Goal: Information Seeking & Learning: Learn about a topic

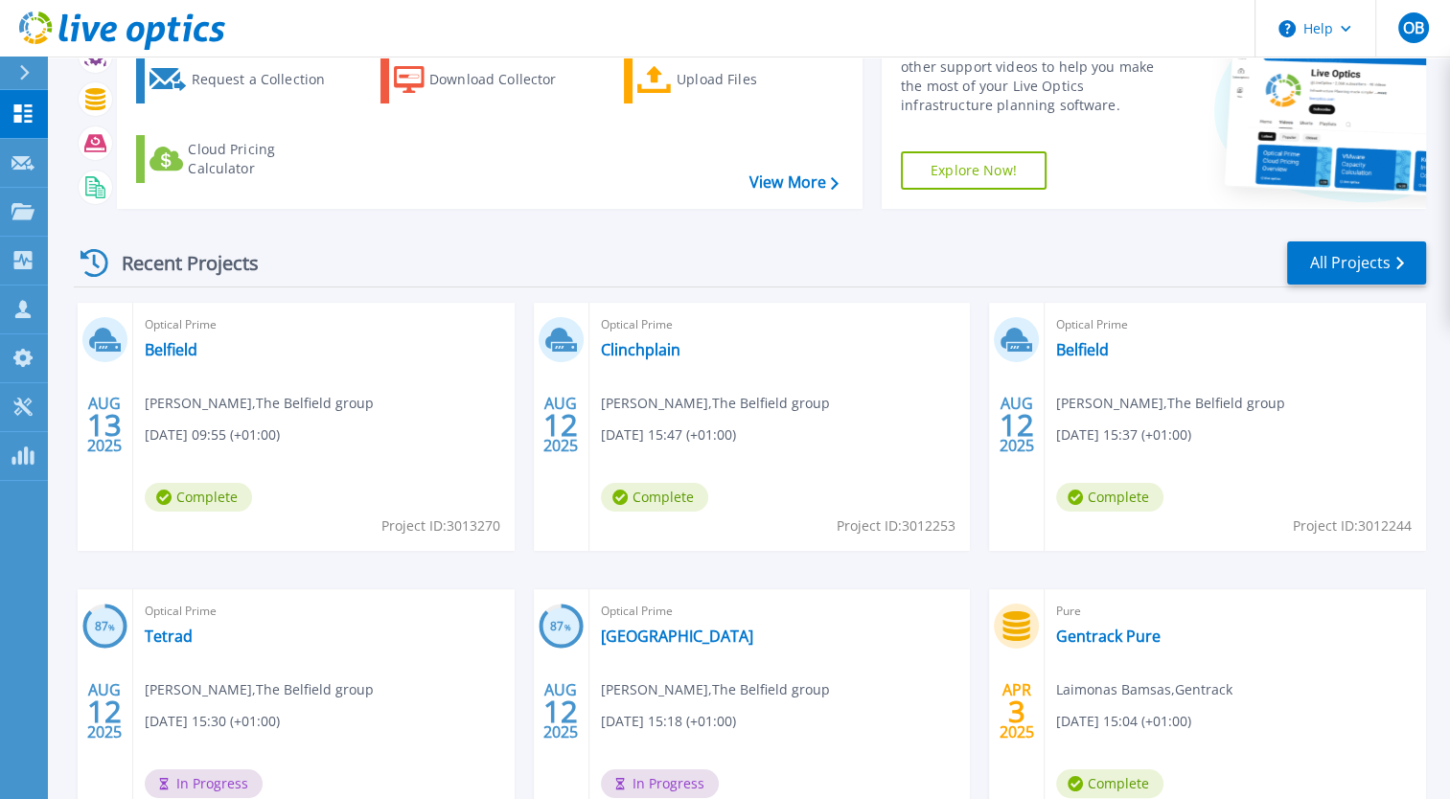
scroll to position [262, 0]
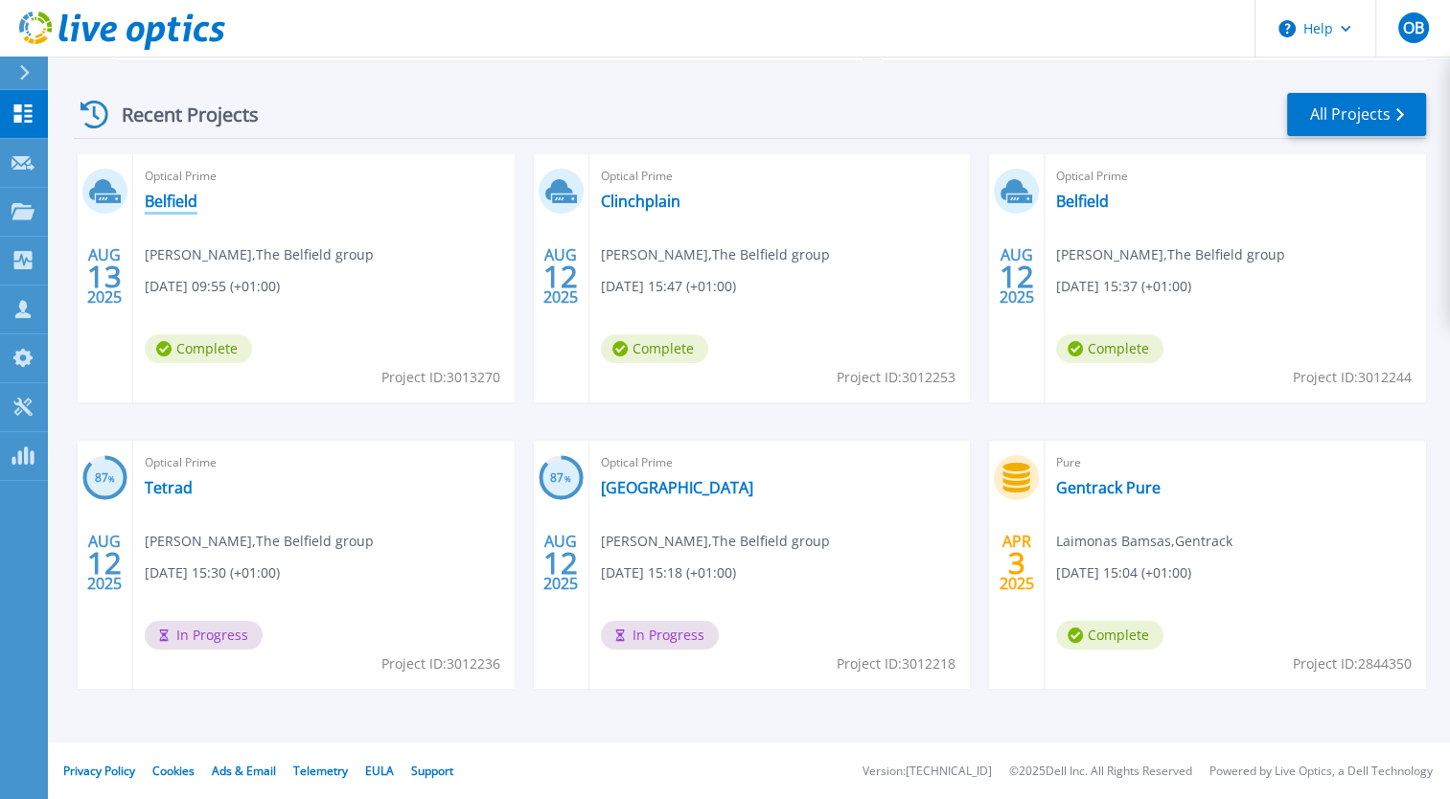
click at [162, 196] on link "Belfield" at bounding box center [171, 201] width 53 height 19
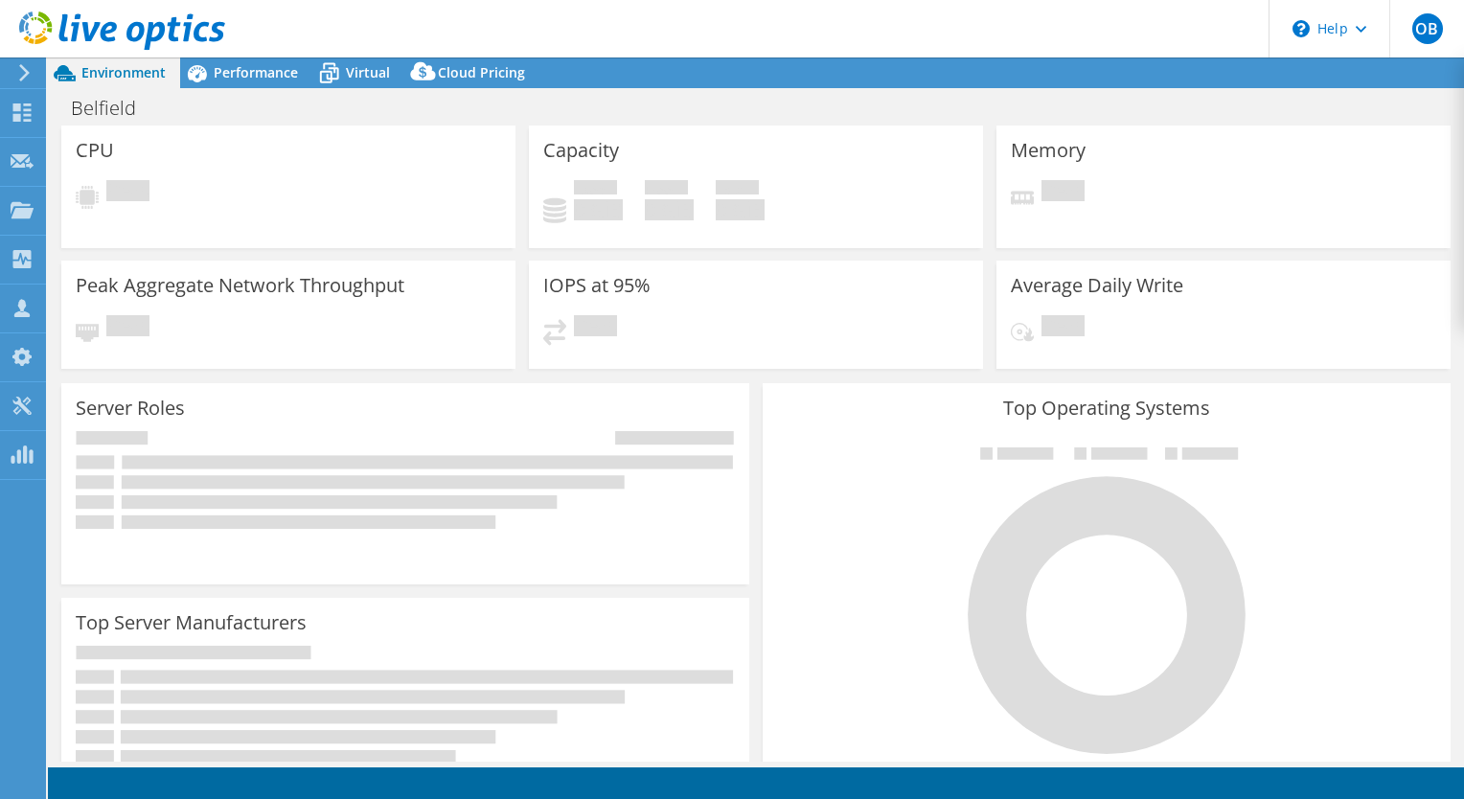
select select "USD"
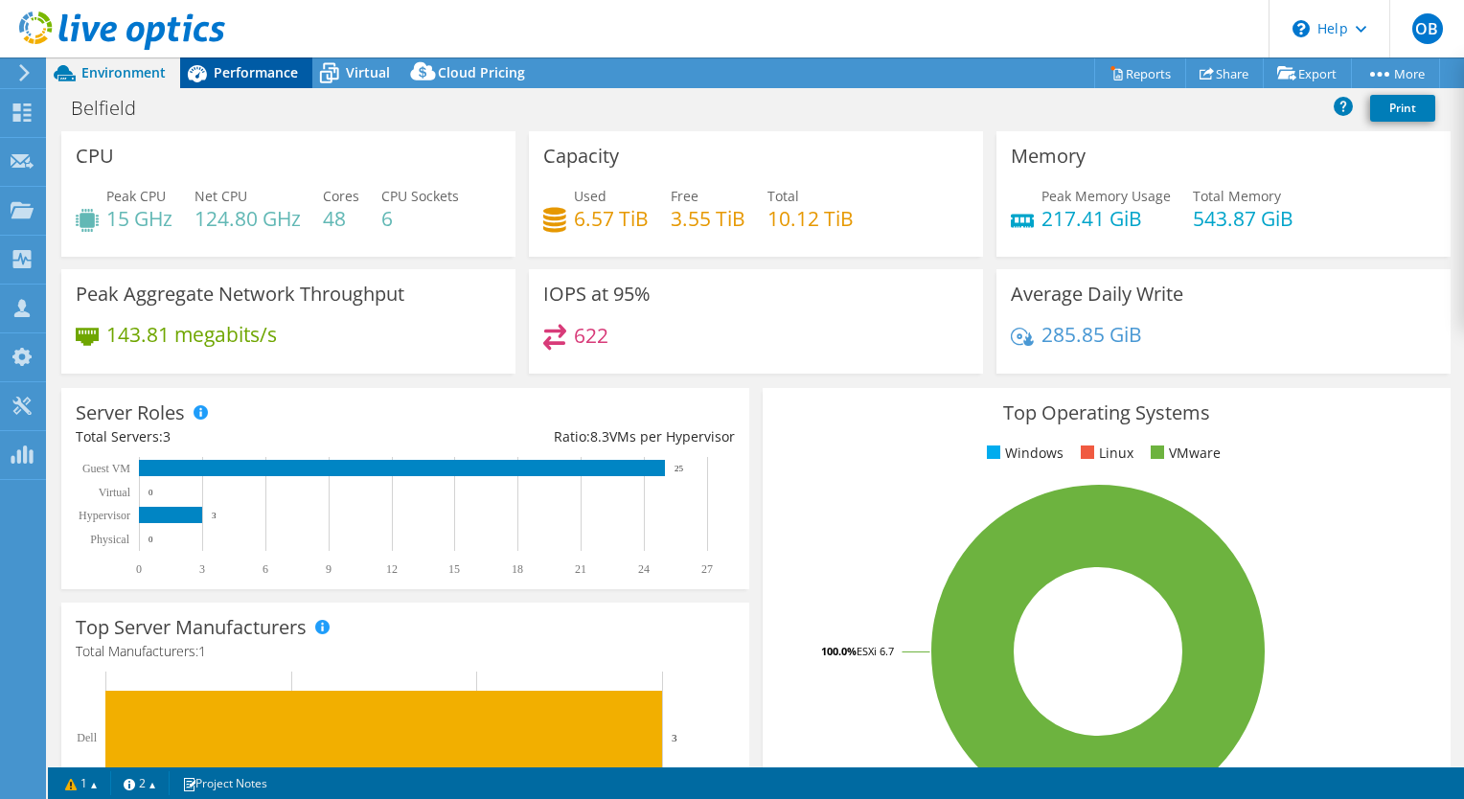
click at [265, 71] on span "Performance" at bounding box center [256, 72] width 84 height 18
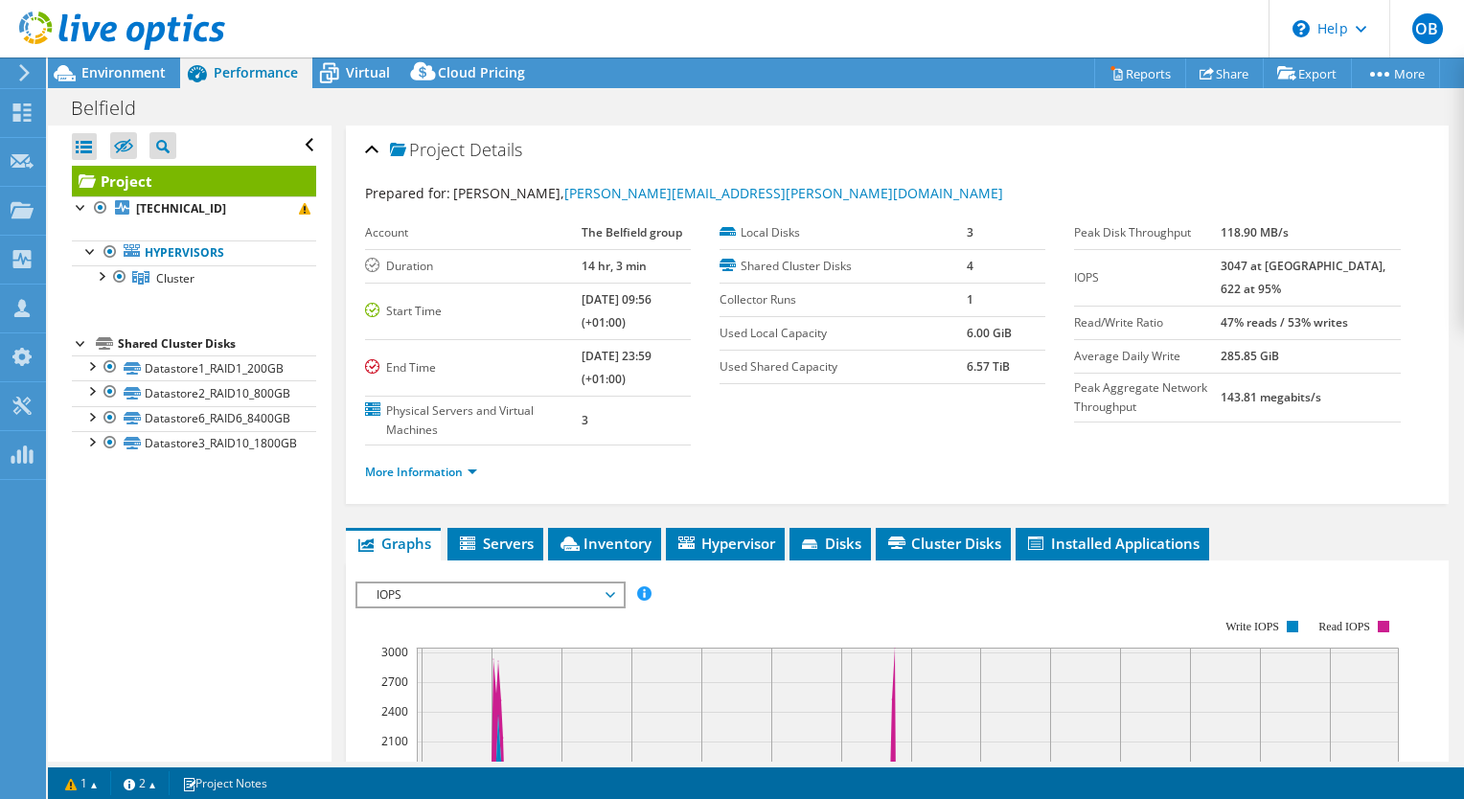
click at [922, 465] on ul "More Information" at bounding box center [897, 470] width 1065 height 26
click at [937, 406] on section "Account The Belfield group Duration 14 hr, 3 min Start Time 08/13/2025, 09:56 (…" at bounding box center [720, 331] width 710 height 229
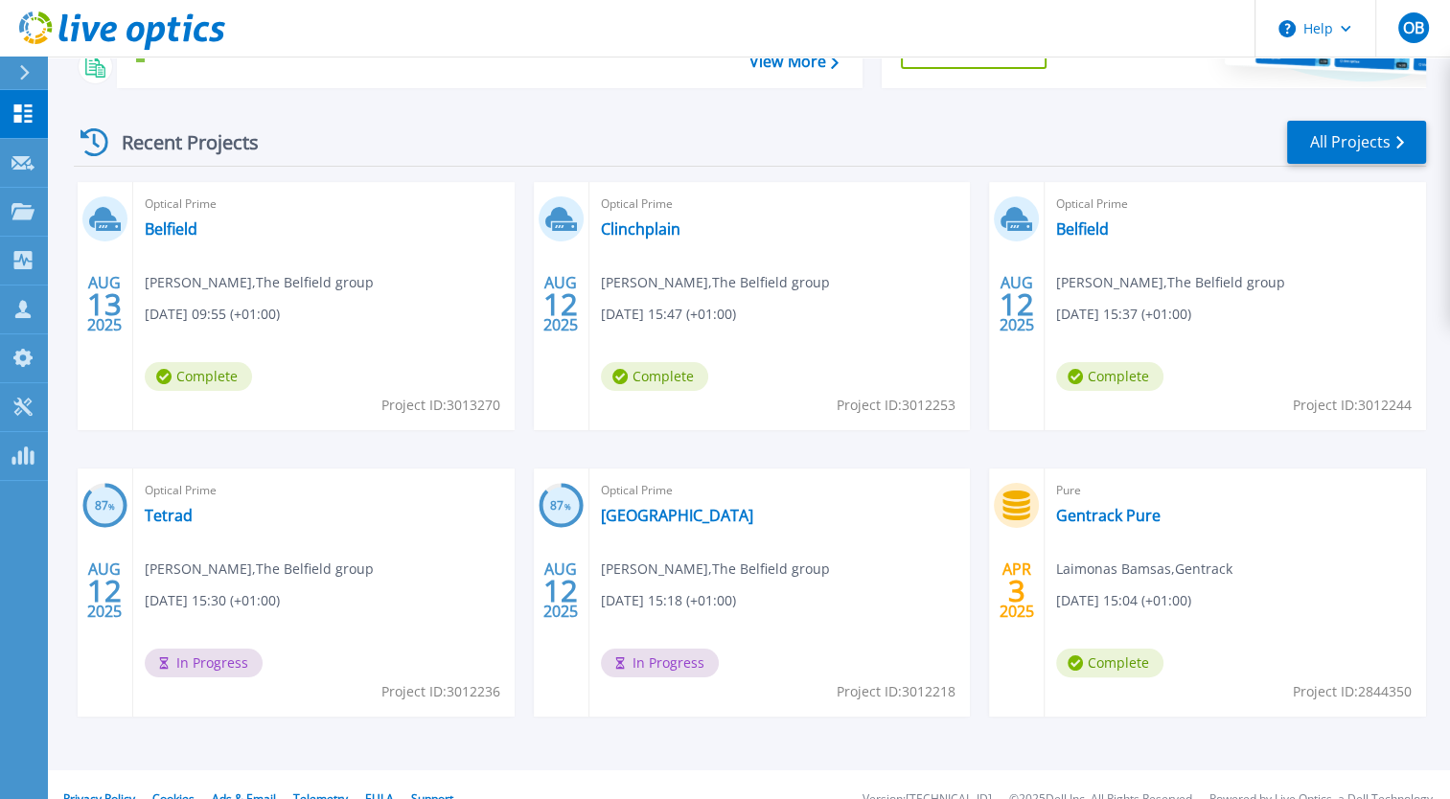
scroll to position [262, 0]
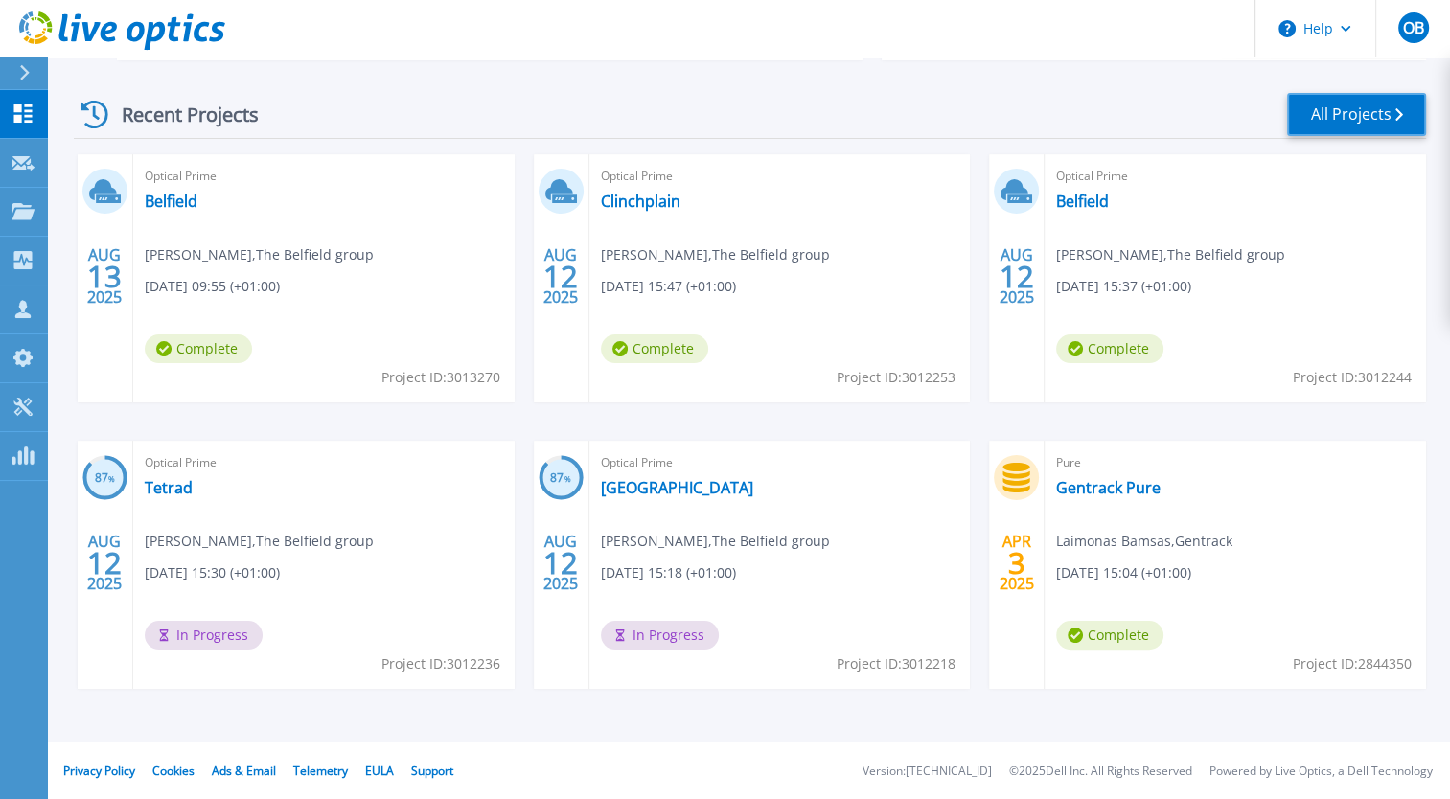
click at [1357, 109] on link "All Projects" at bounding box center [1356, 114] width 139 height 43
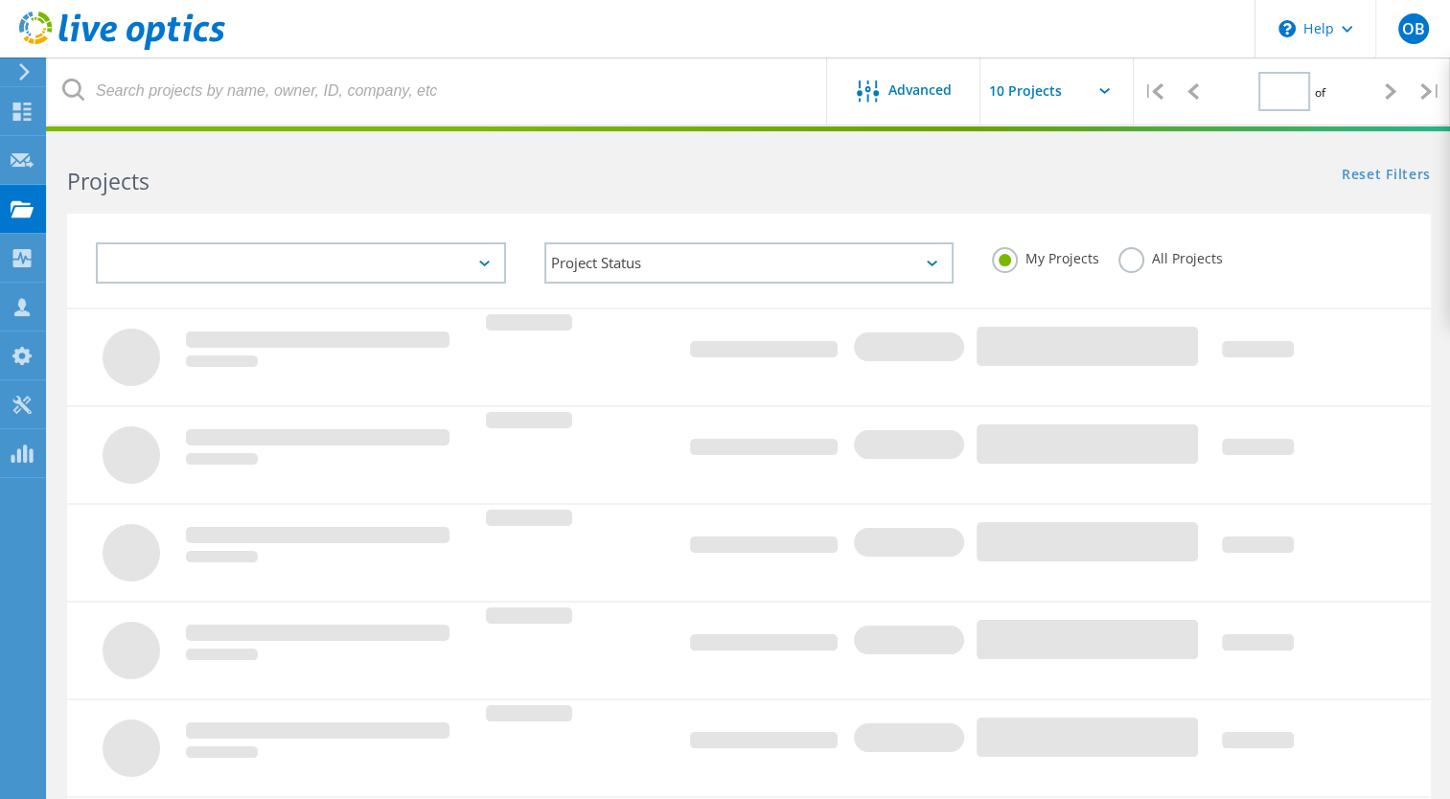
type input "1"
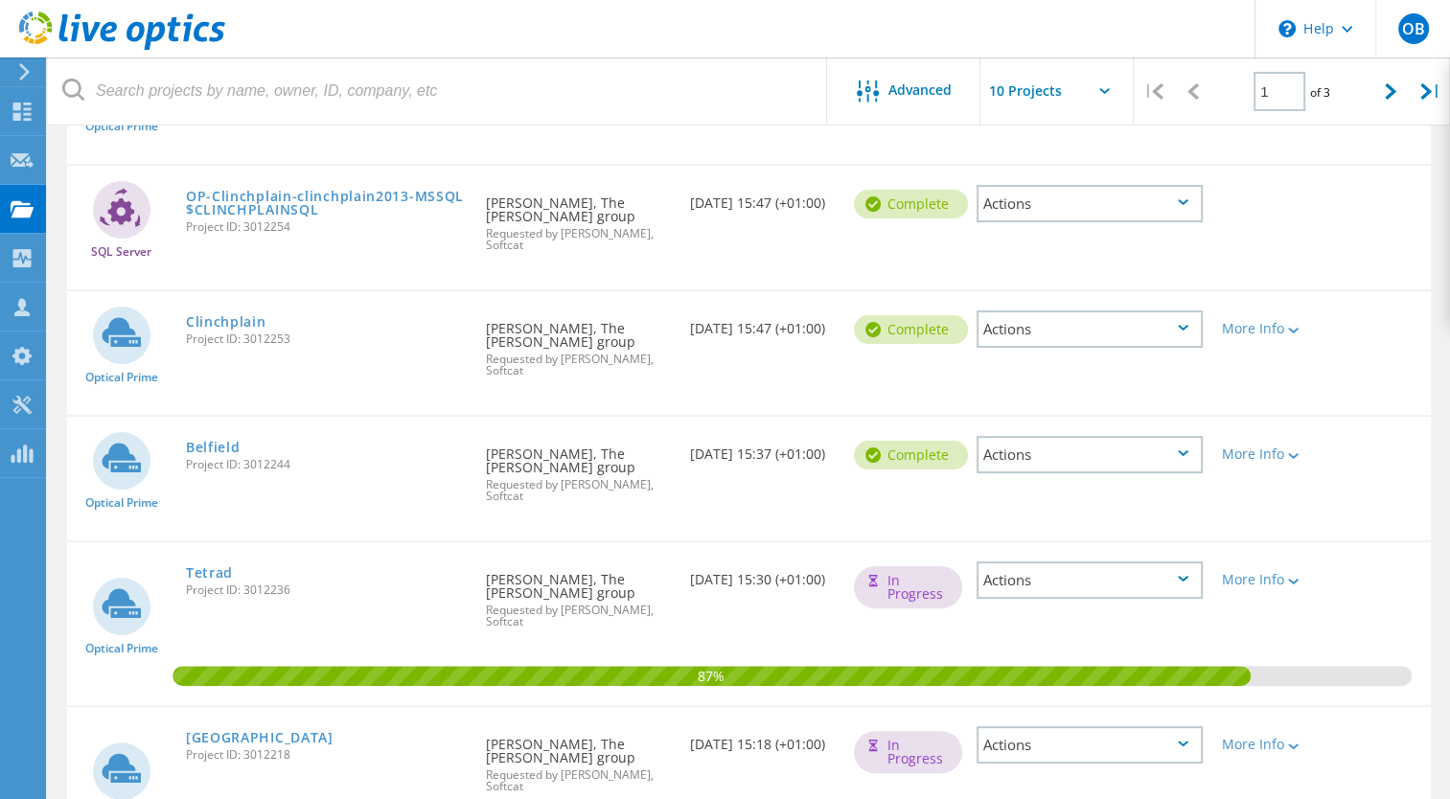
scroll to position [311, 0]
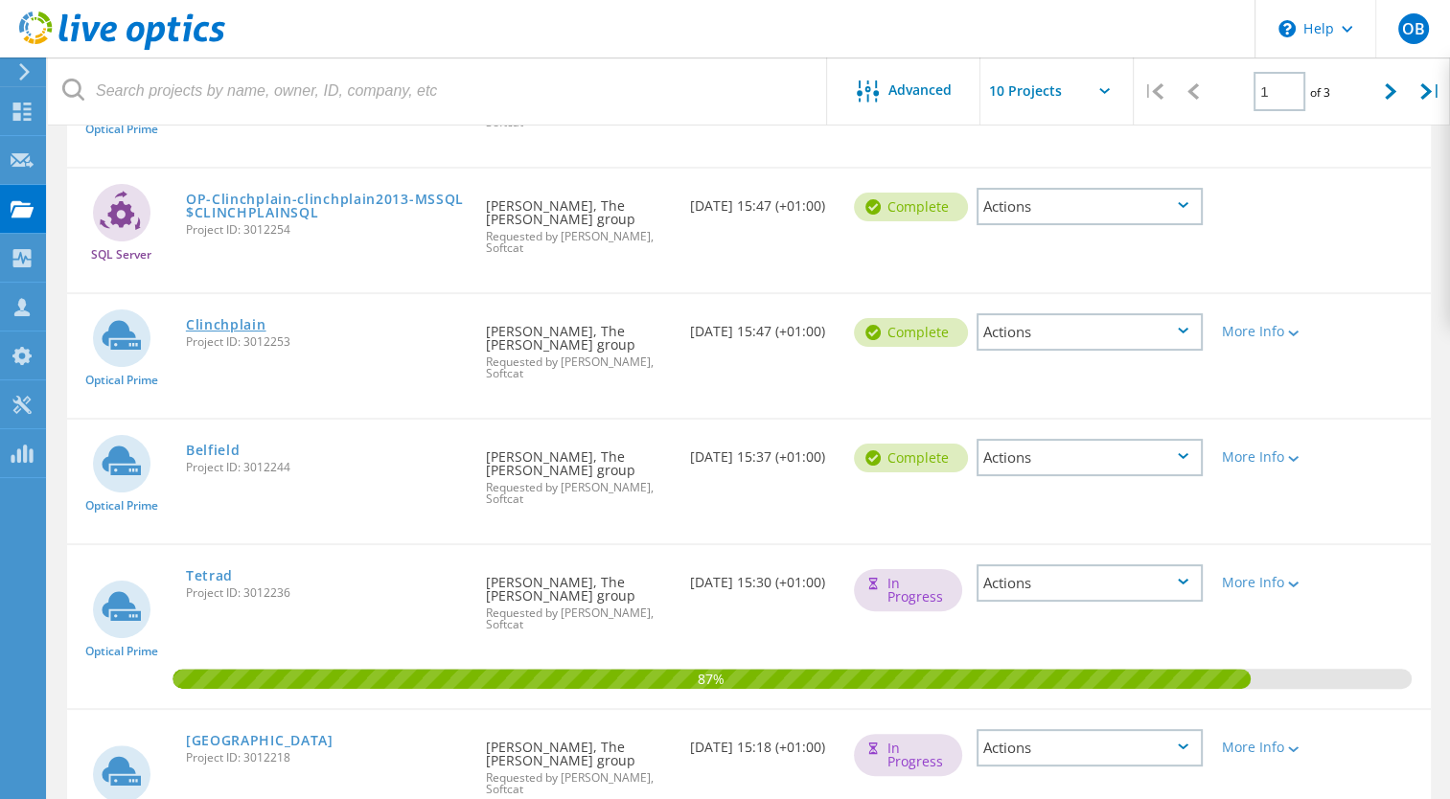
click at [203, 318] on link "Clinchplain" at bounding box center [226, 324] width 81 height 13
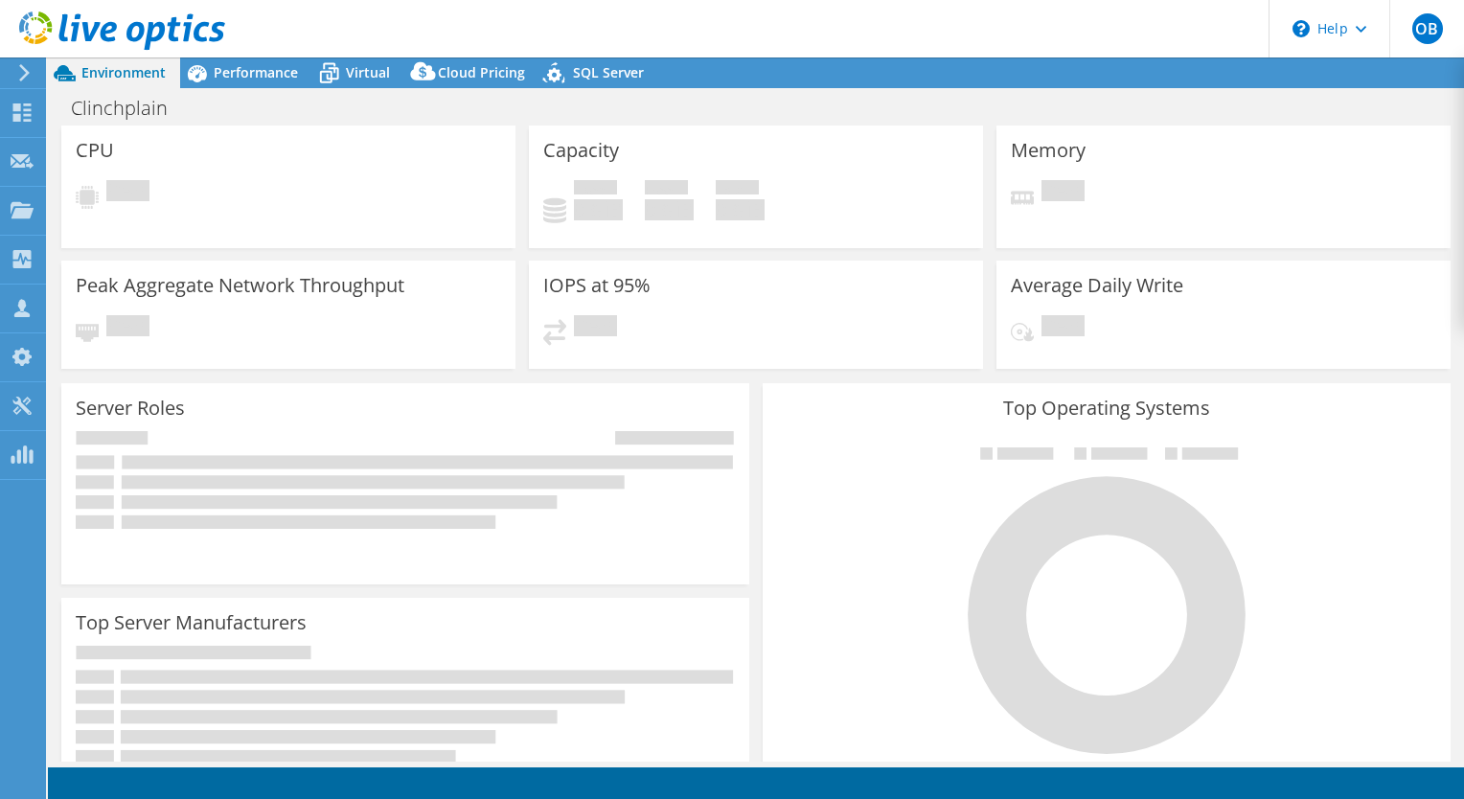
select select "USD"
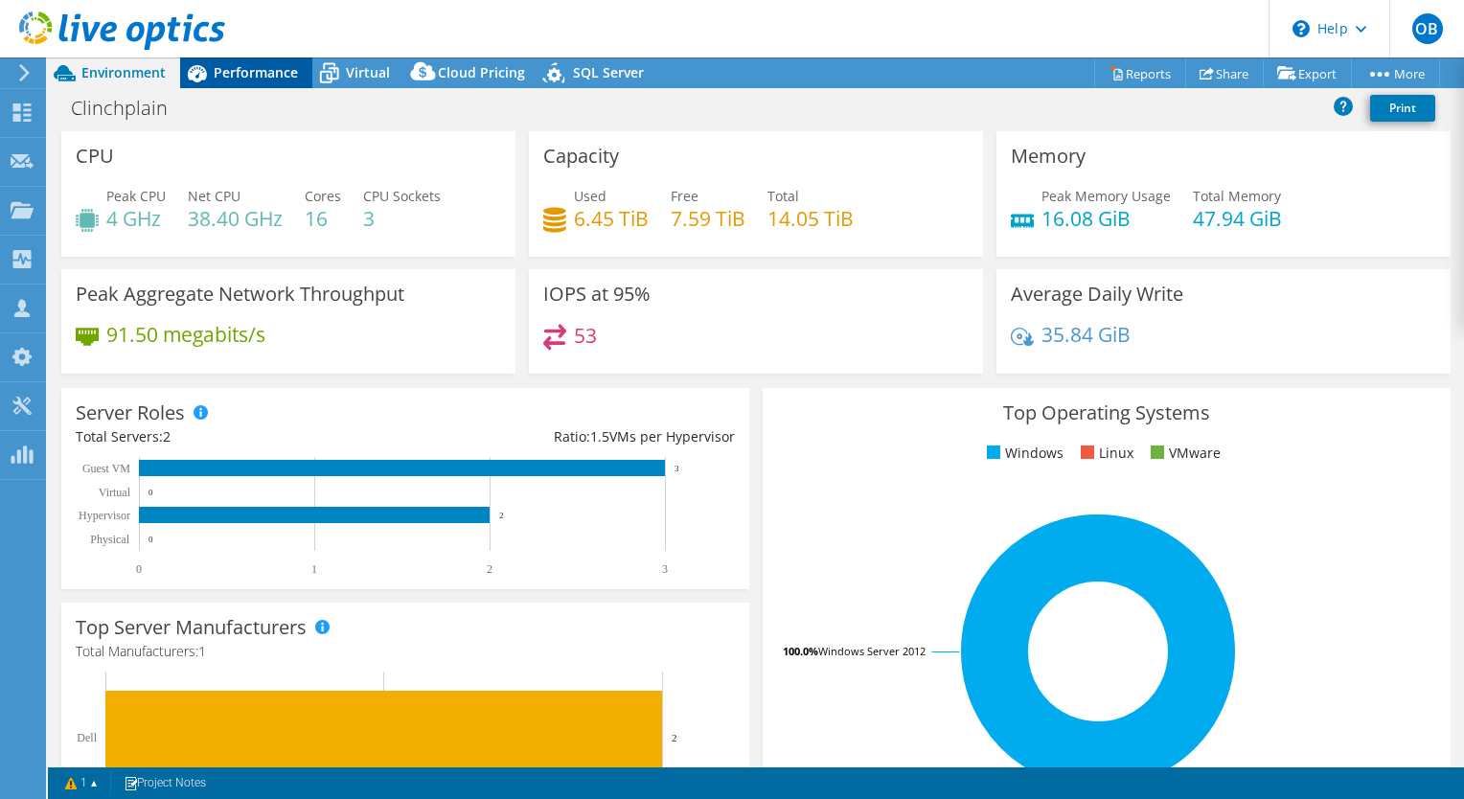
click at [252, 75] on span "Performance" at bounding box center [256, 72] width 84 height 18
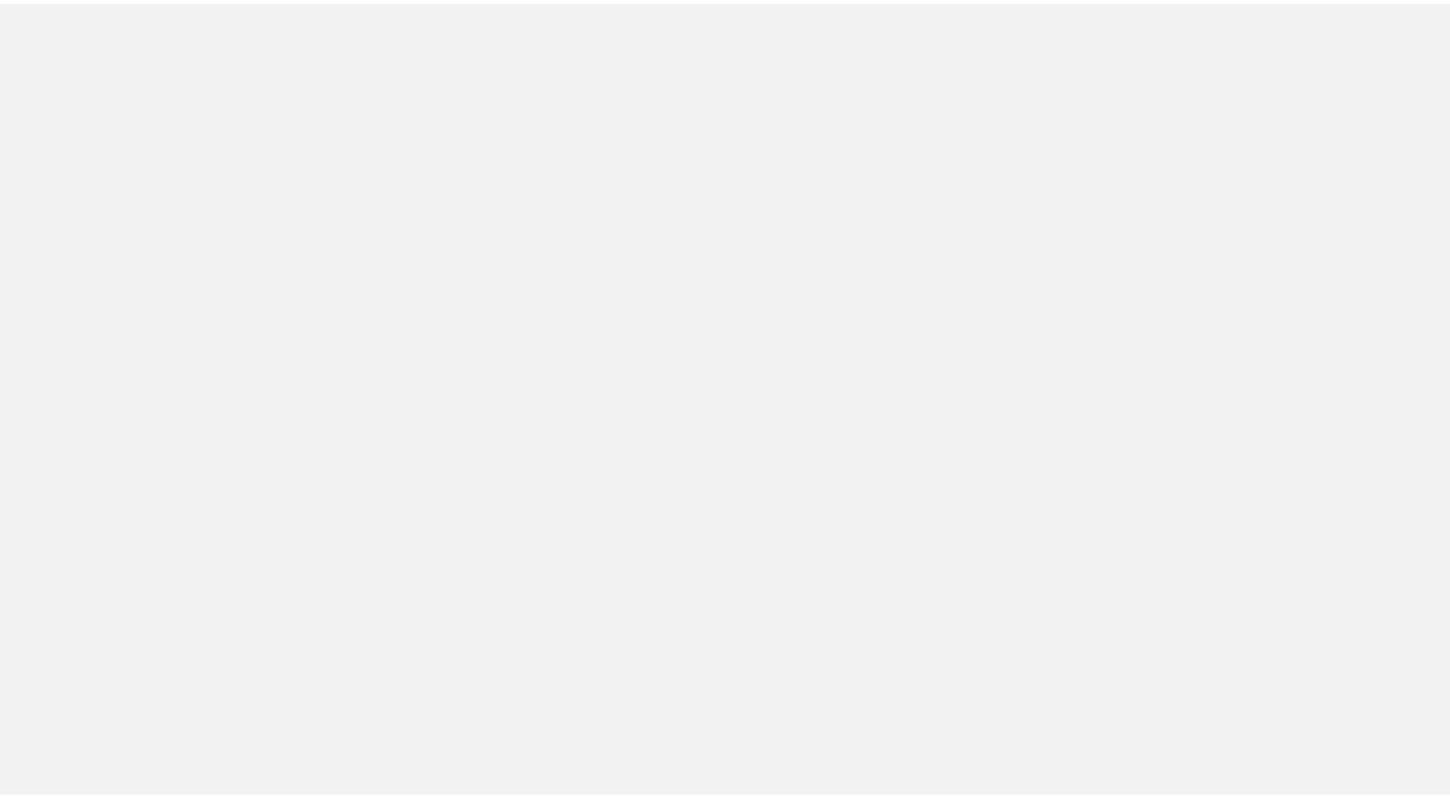
scroll to position [311, 0]
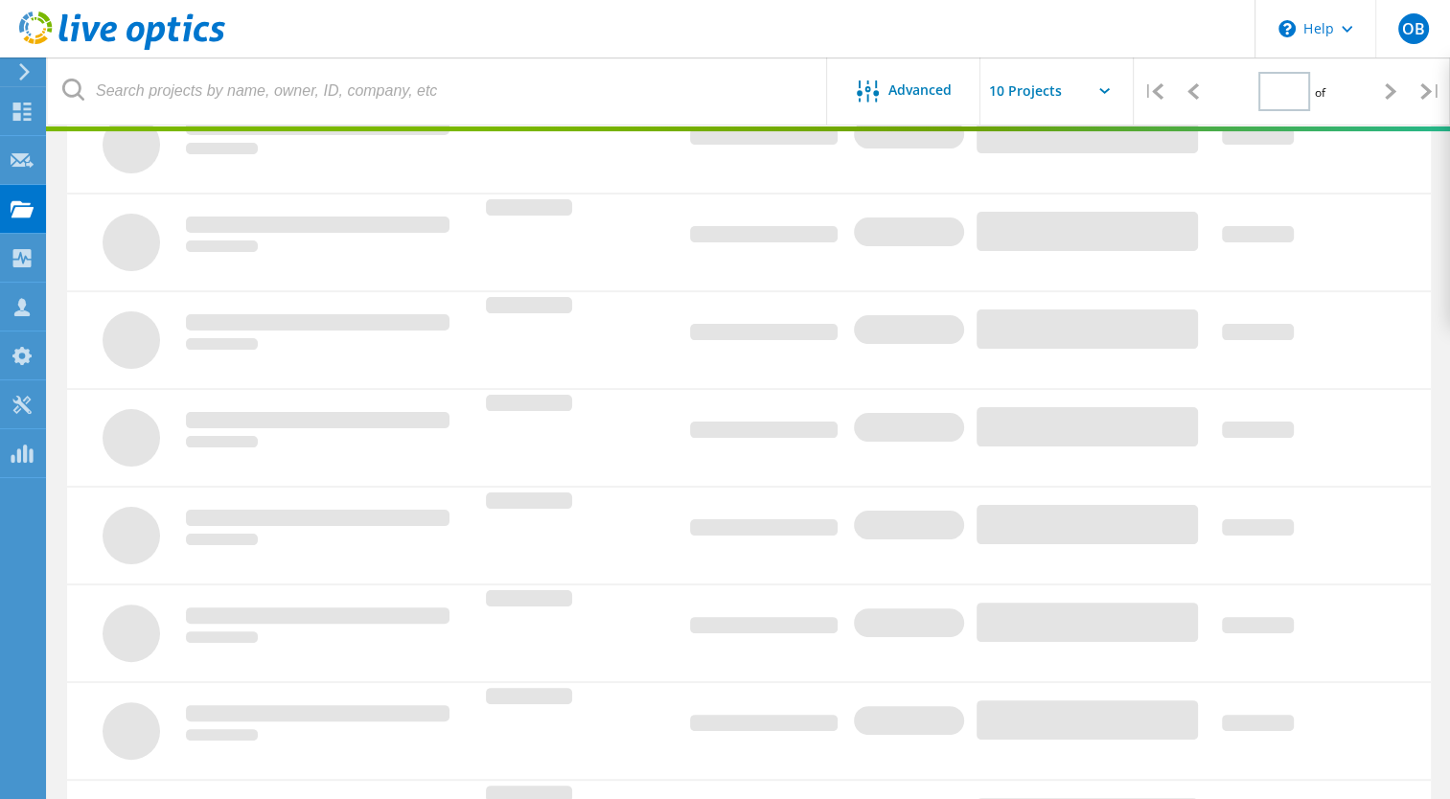
type input "1"
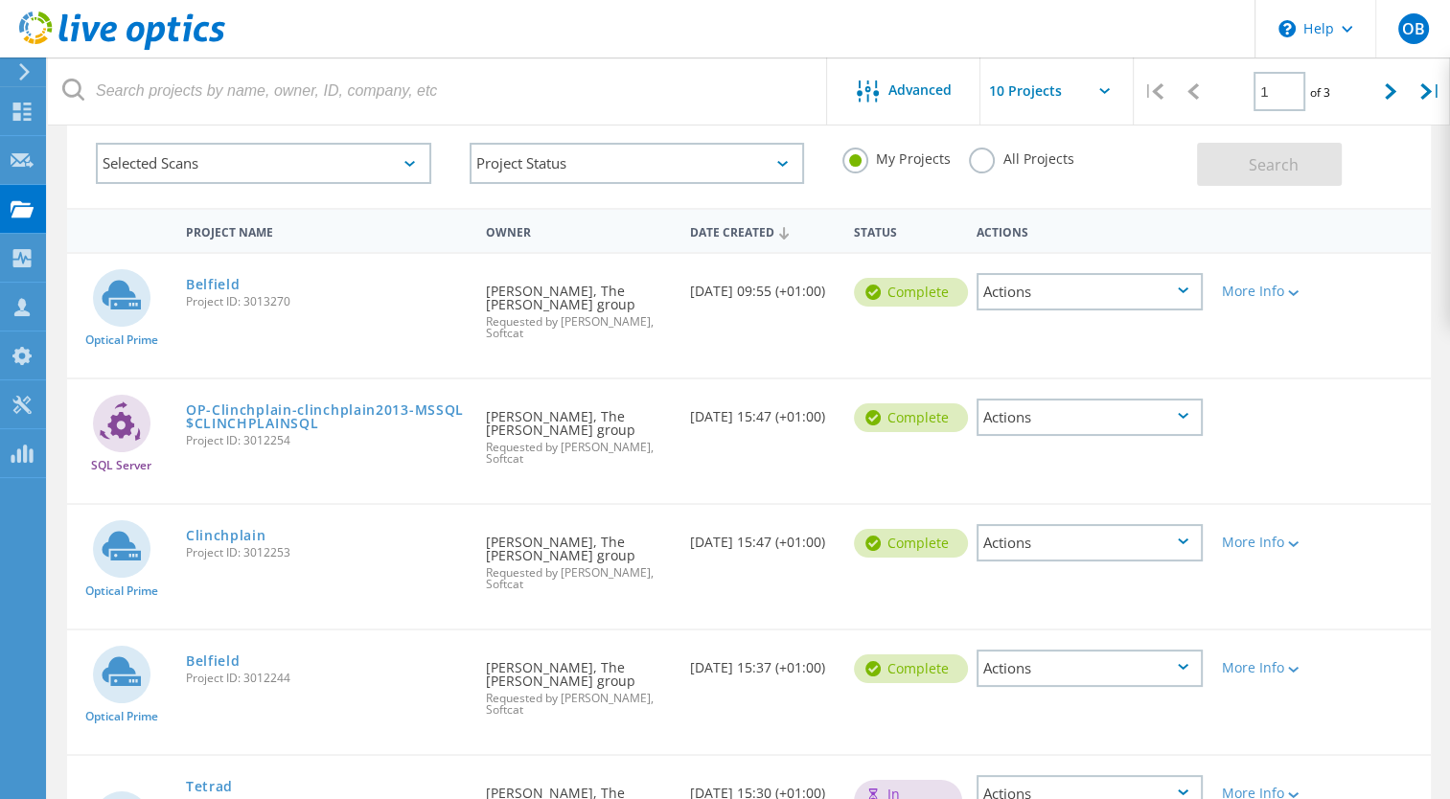
scroll to position [100, 0]
click at [219, 282] on link "Belfield" at bounding box center [213, 284] width 55 height 13
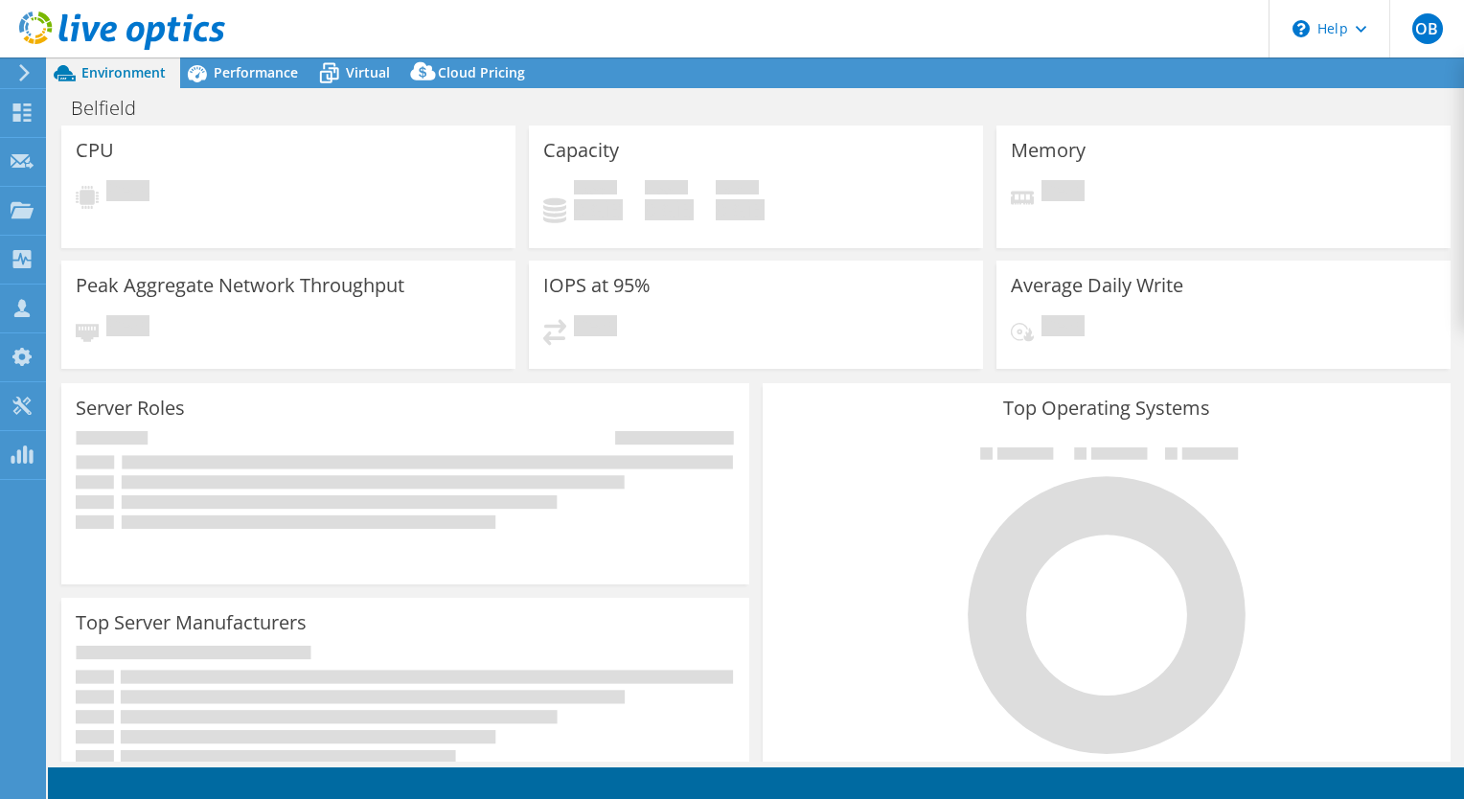
select select "USD"
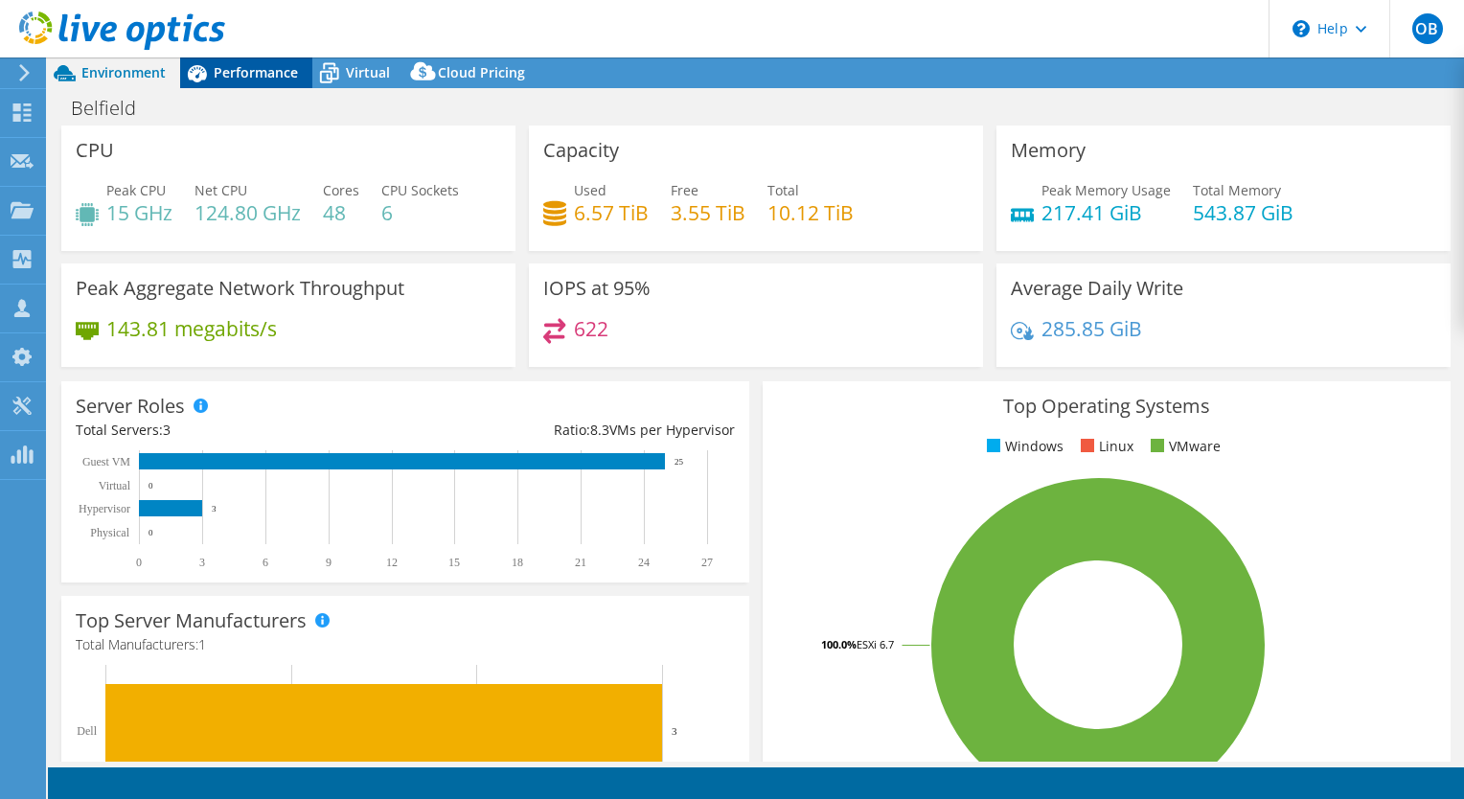
click at [255, 79] on span "Performance" at bounding box center [256, 72] width 84 height 18
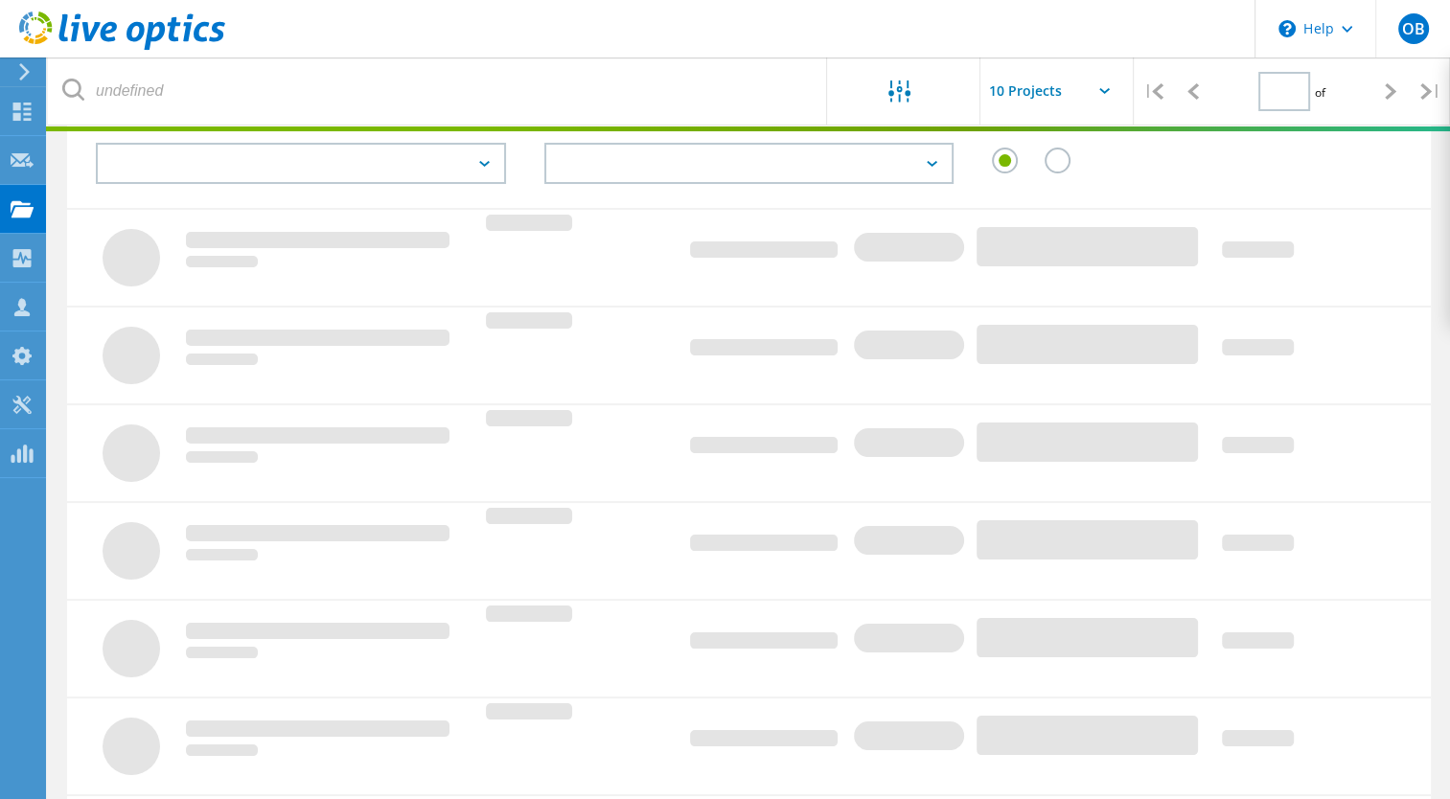
scroll to position [100, 0]
type input "1"
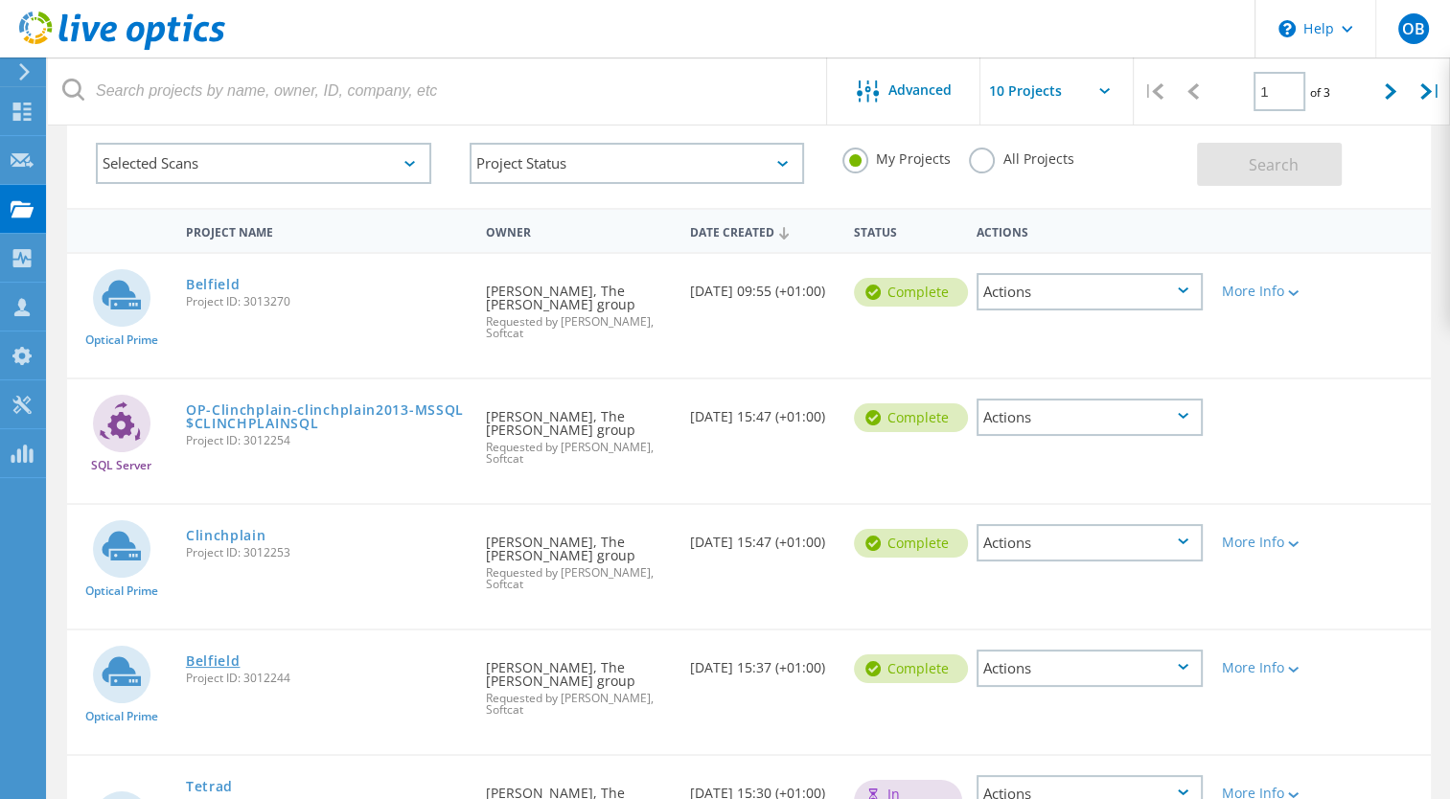
click at [207, 655] on link "Belfield" at bounding box center [213, 661] width 55 height 13
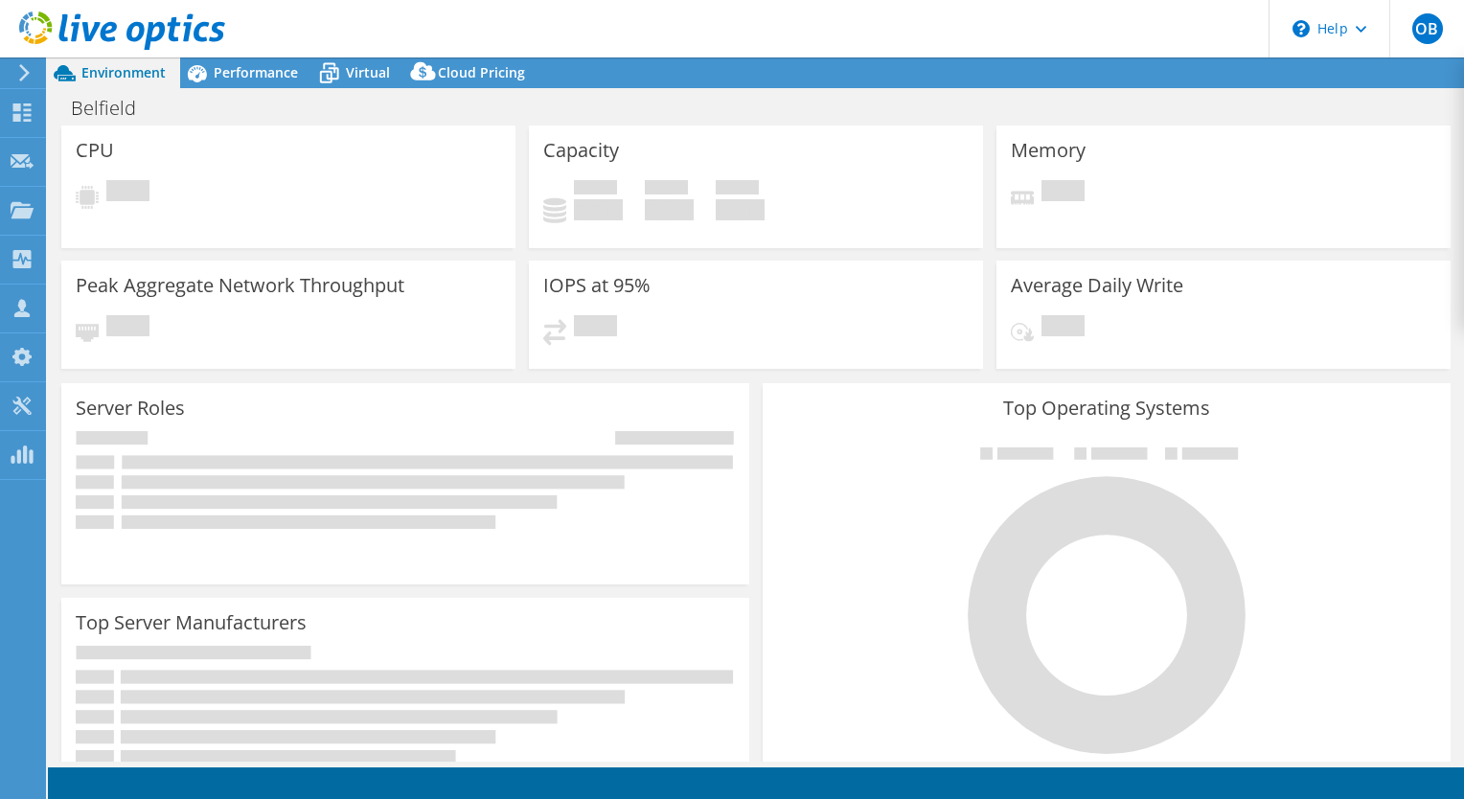
select select "USD"
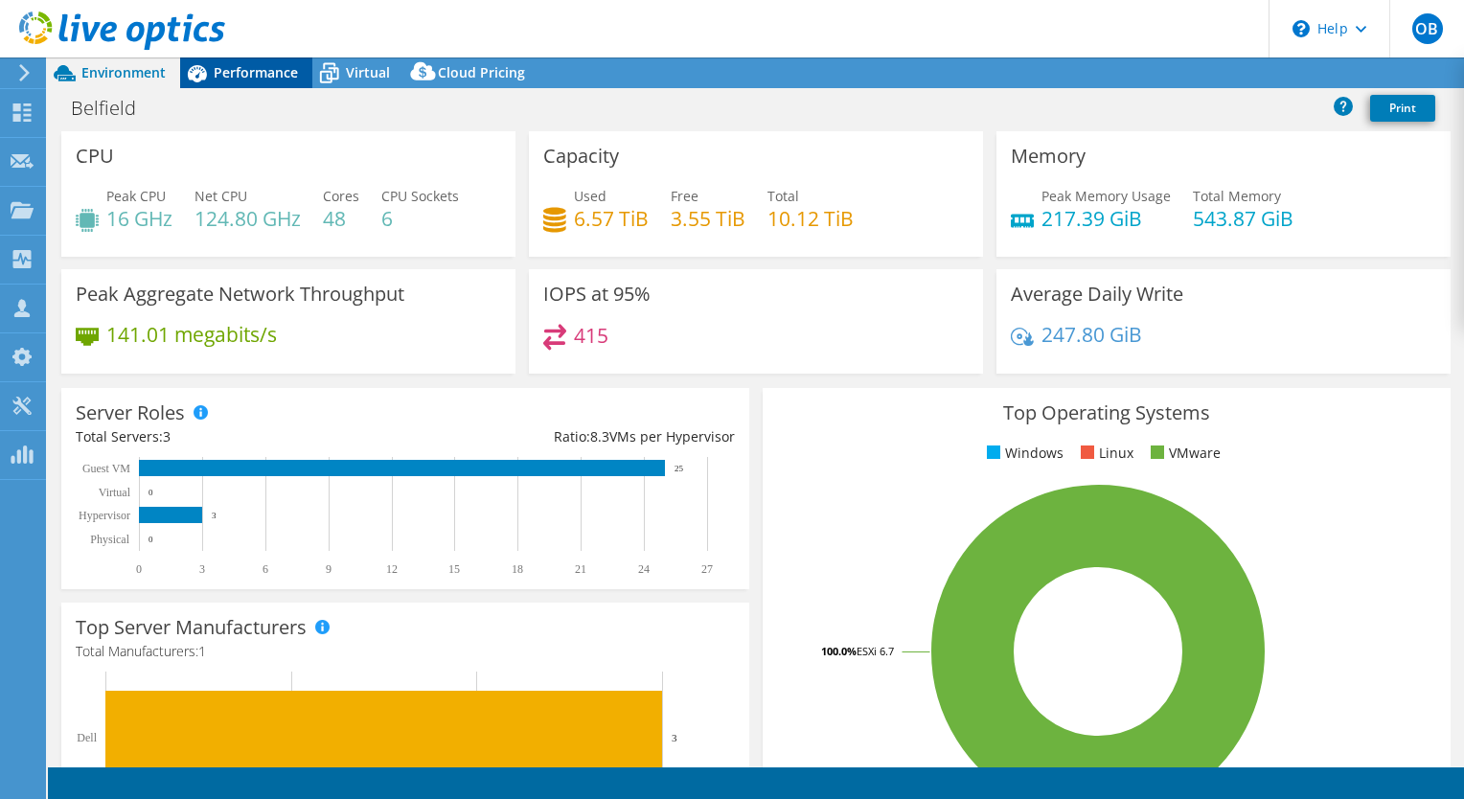
click at [275, 74] on span "Performance" at bounding box center [256, 72] width 84 height 18
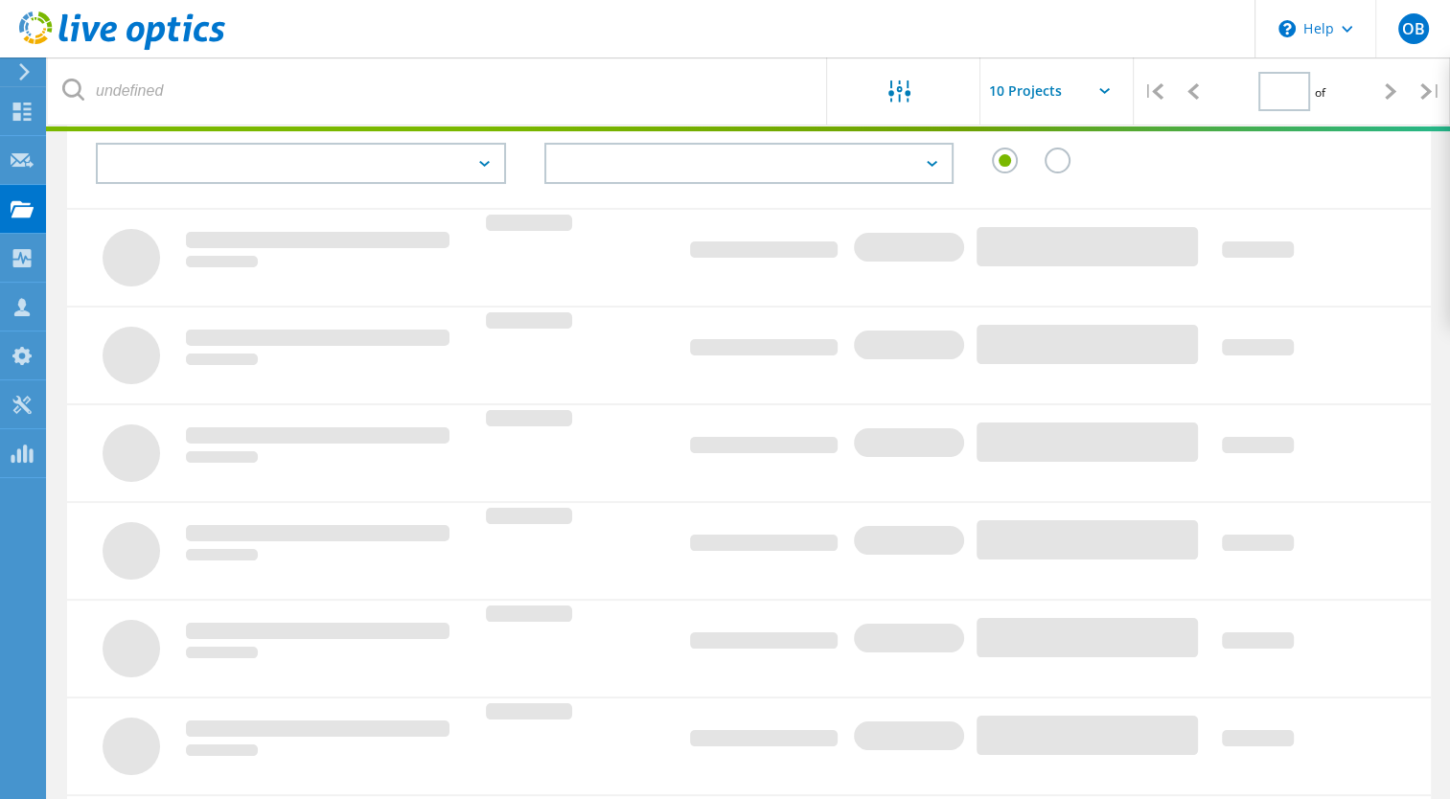
scroll to position [100, 0]
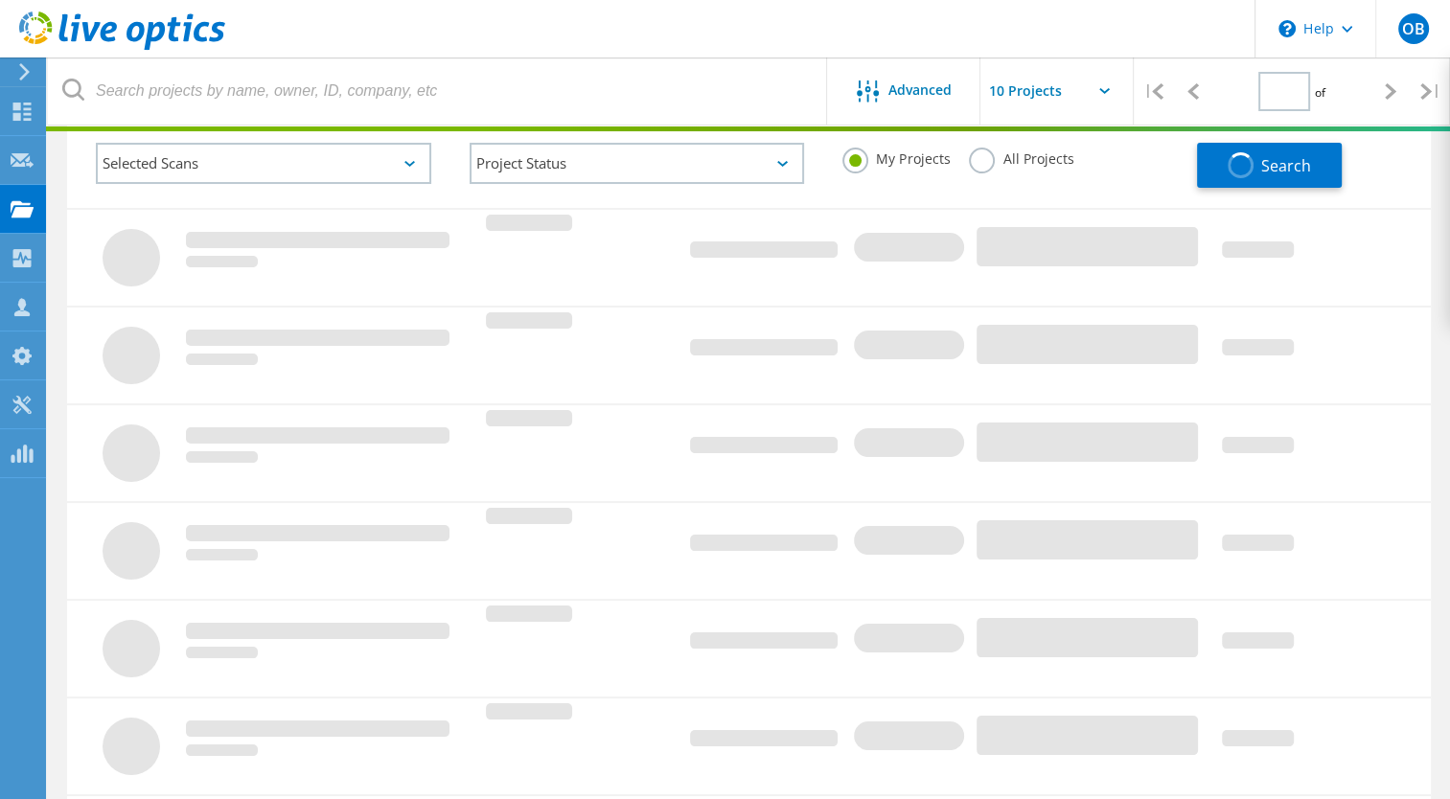
type input "1"
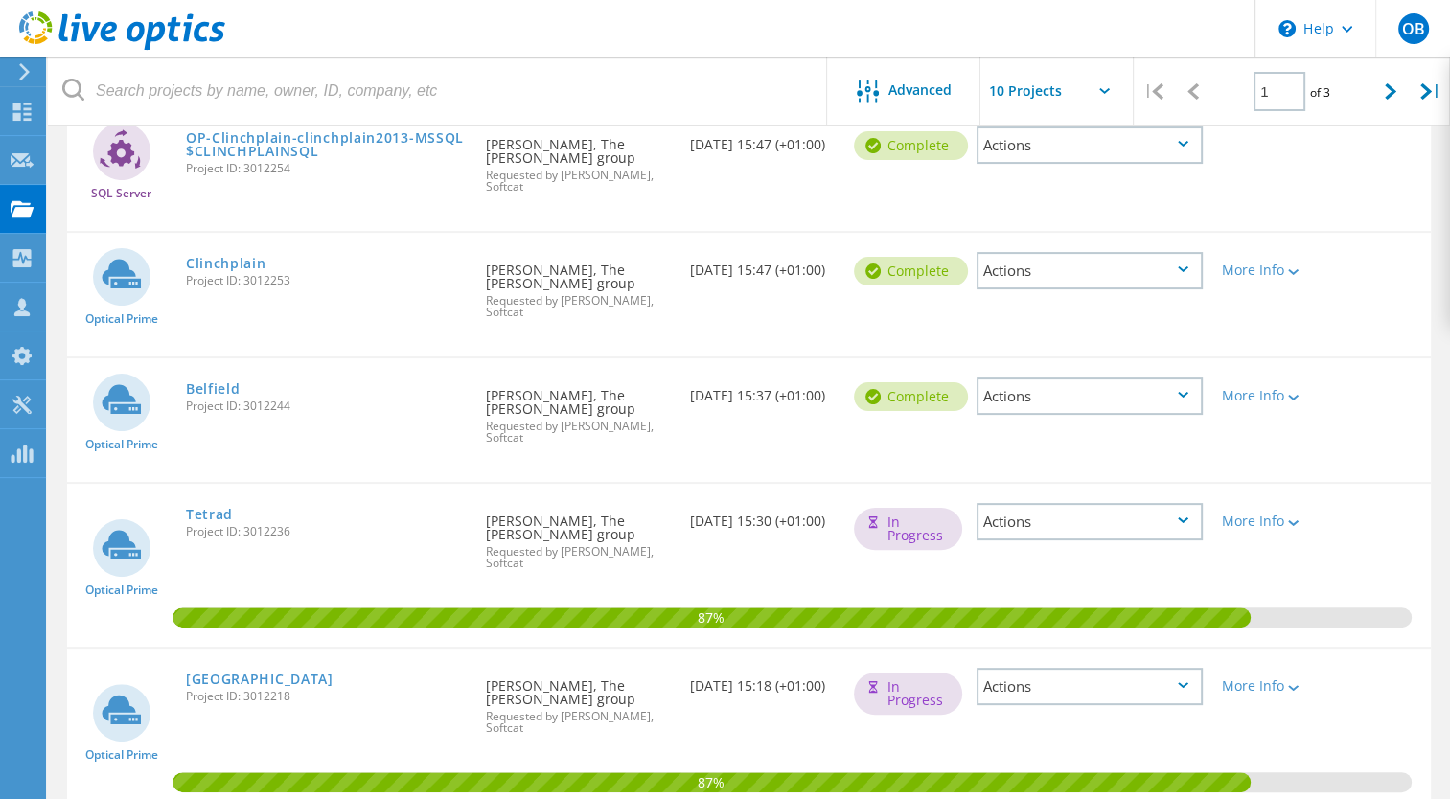
scroll to position [375, 0]
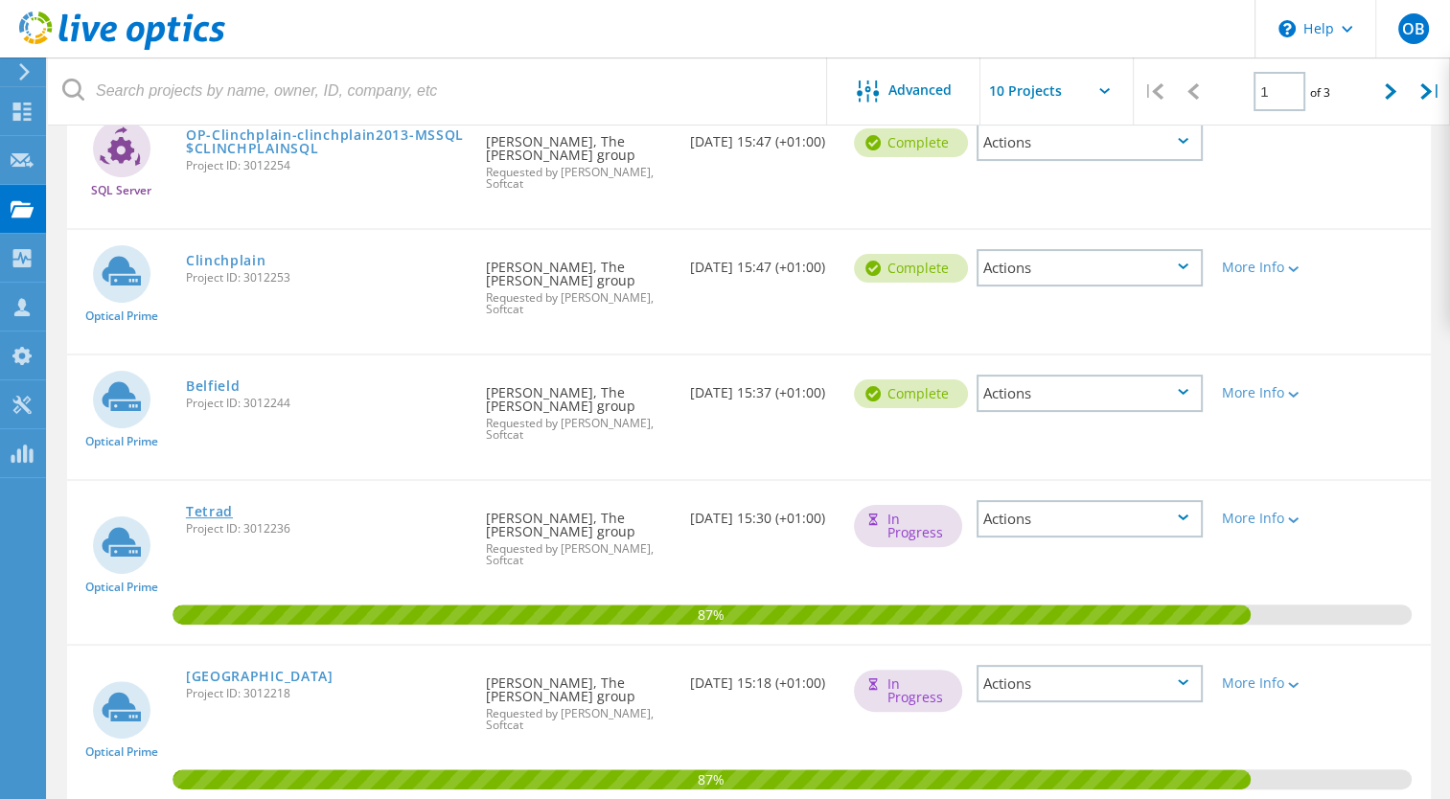
click at [190, 505] on link "Tetrad" at bounding box center [209, 511] width 47 height 13
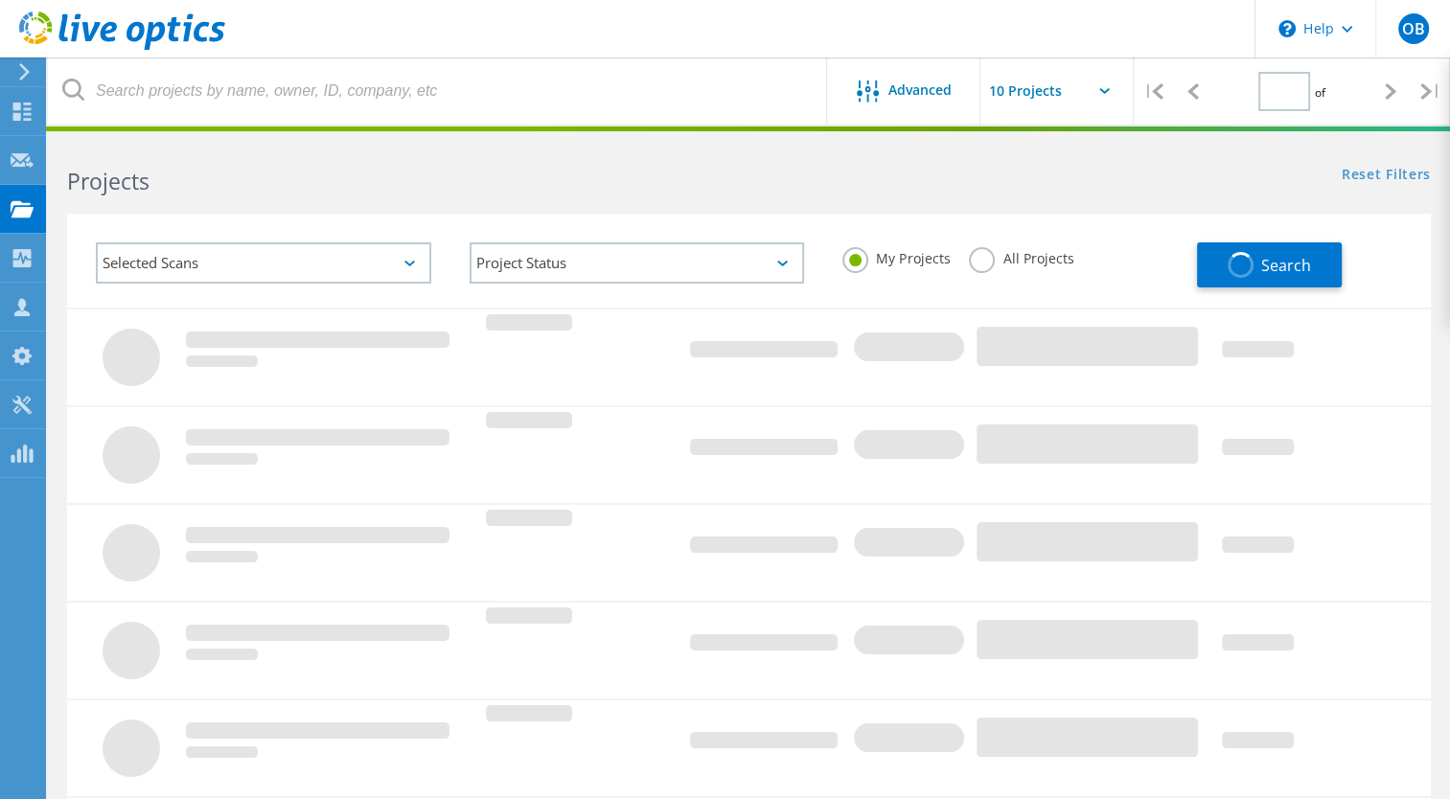
type input "1"
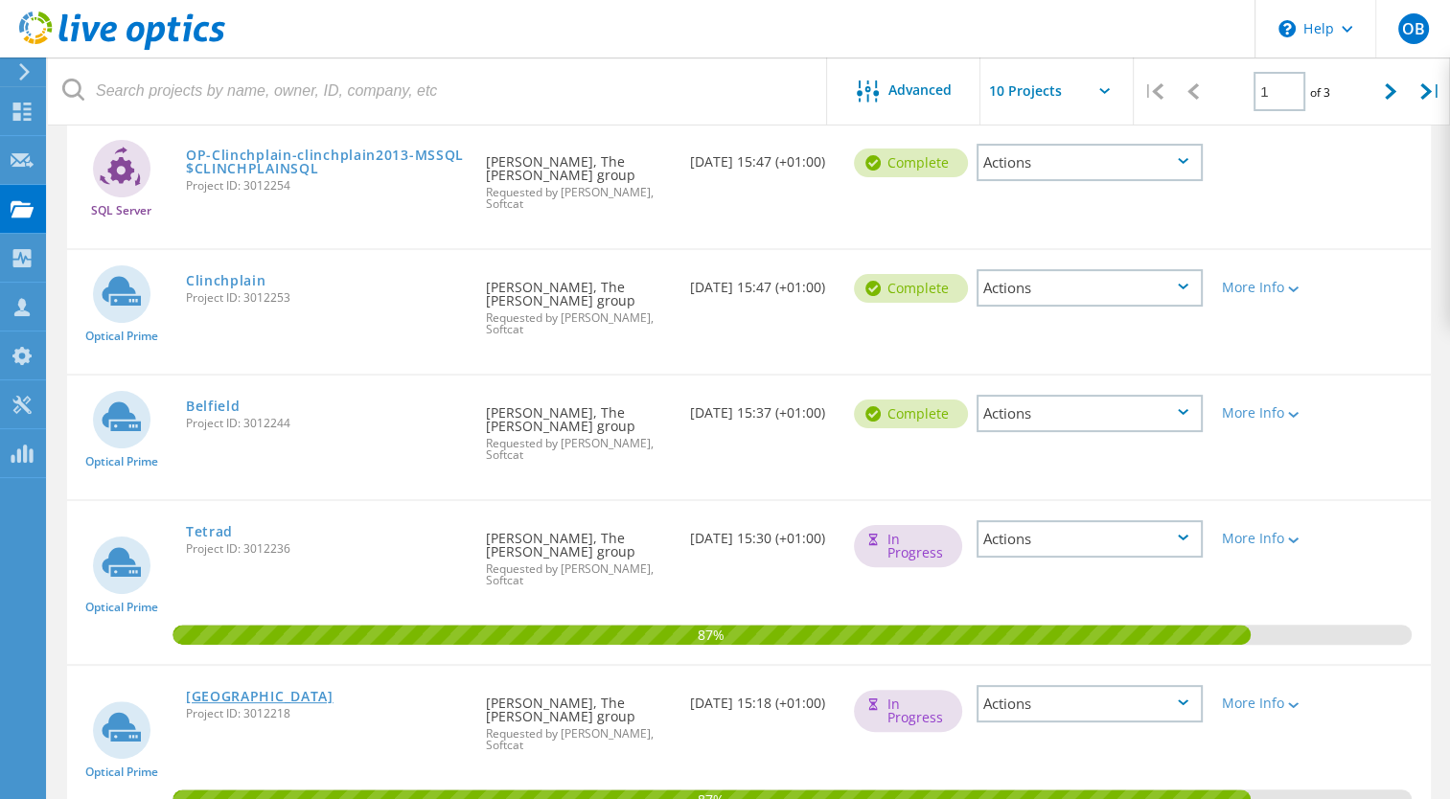
scroll to position [356, 0]
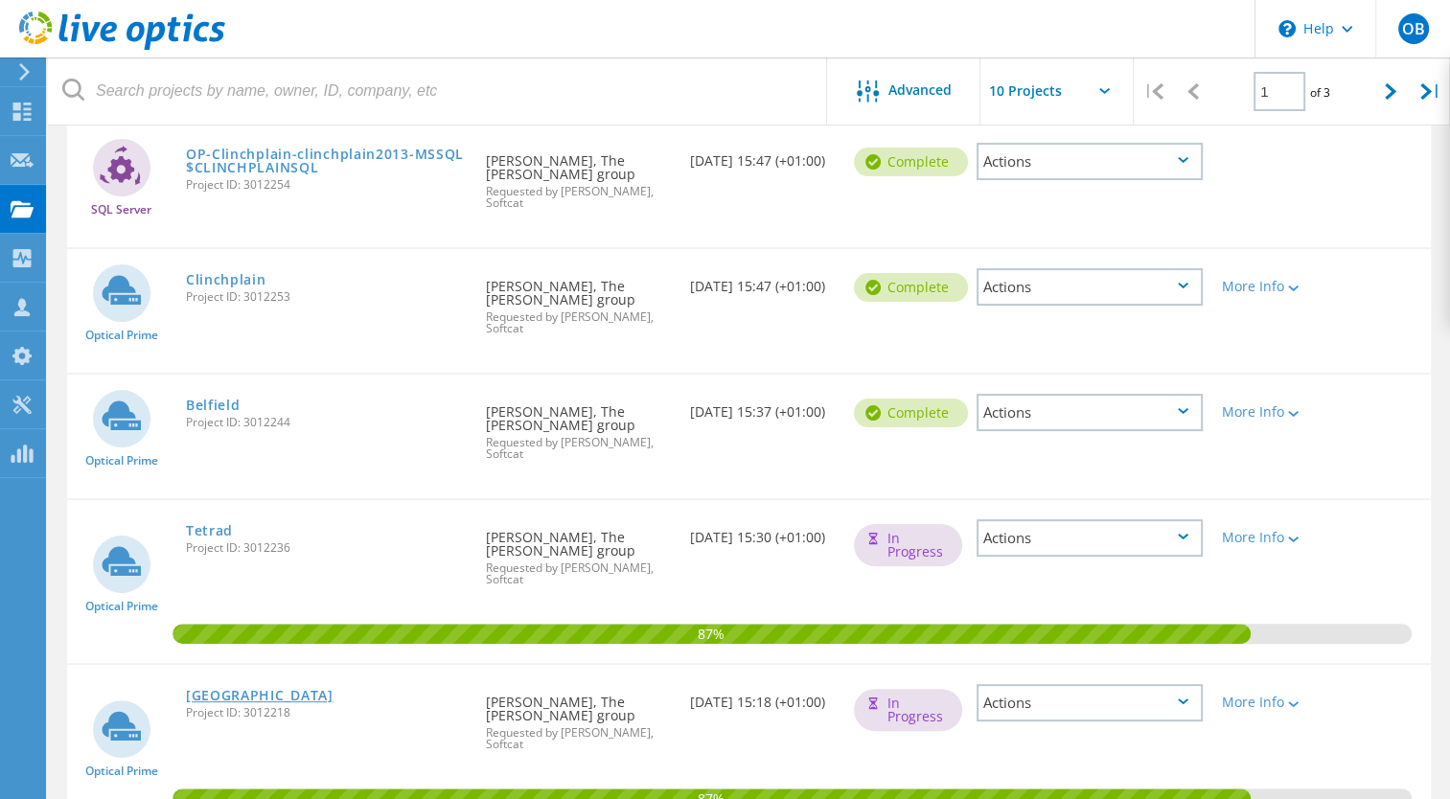
click at [219, 689] on link "[GEOGRAPHIC_DATA]" at bounding box center [260, 695] width 148 height 13
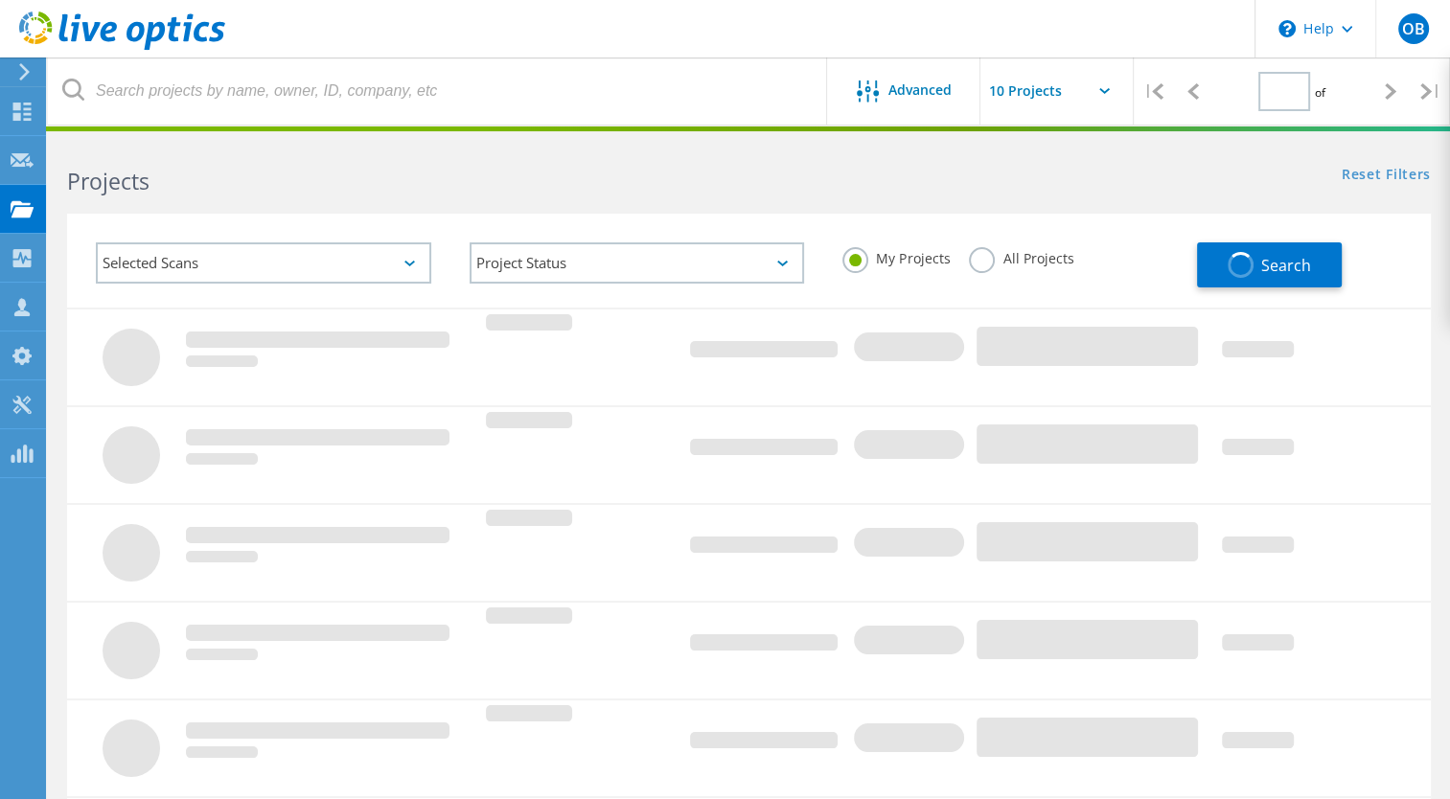
type input "1"
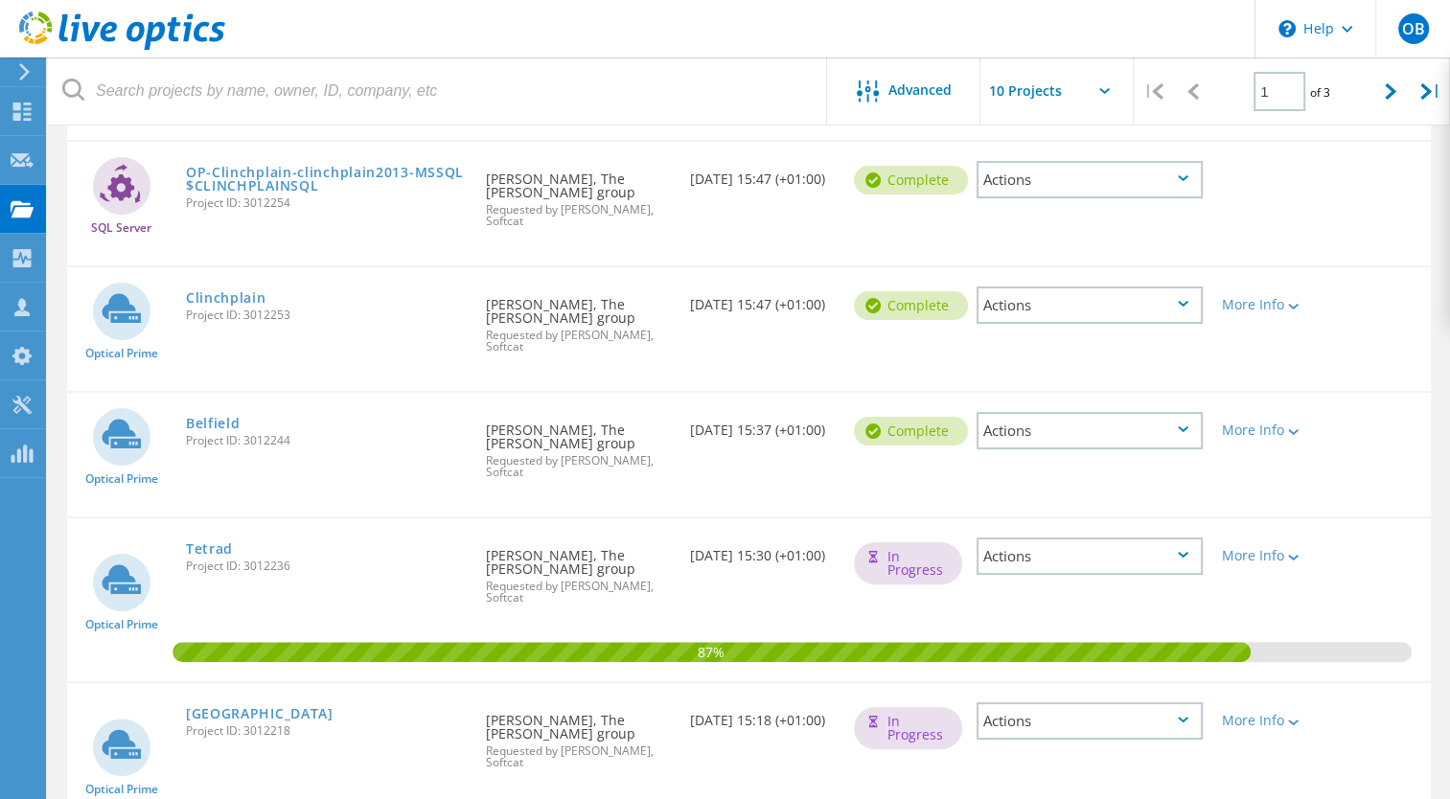
scroll to position [360, 0]
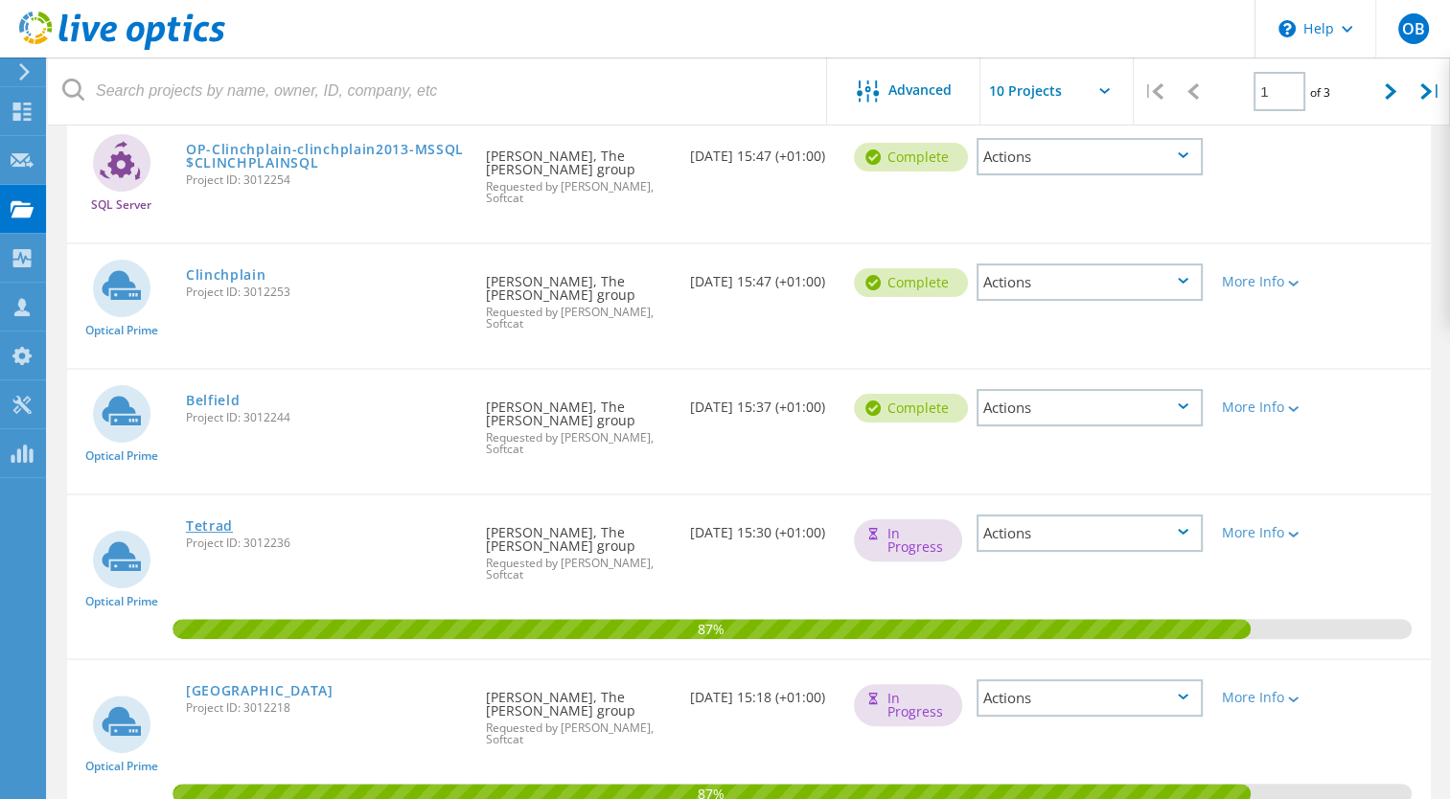
click at [210, 519] on link "Tetrad" at bounding box center [209, 525] width 47 height 13
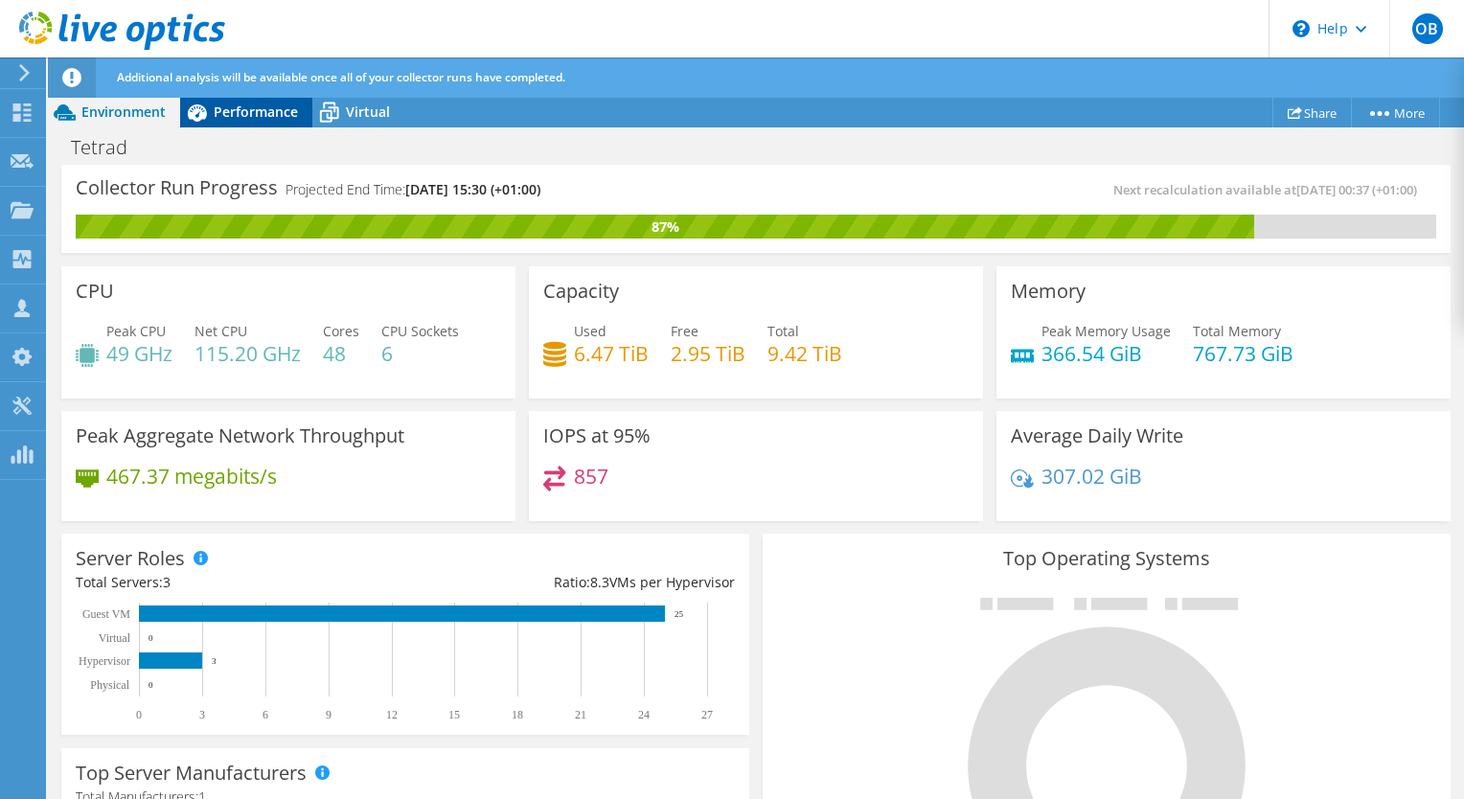
click at [233, 107] on span "Performance" at bounding box center [256, 112] width 84 height 18
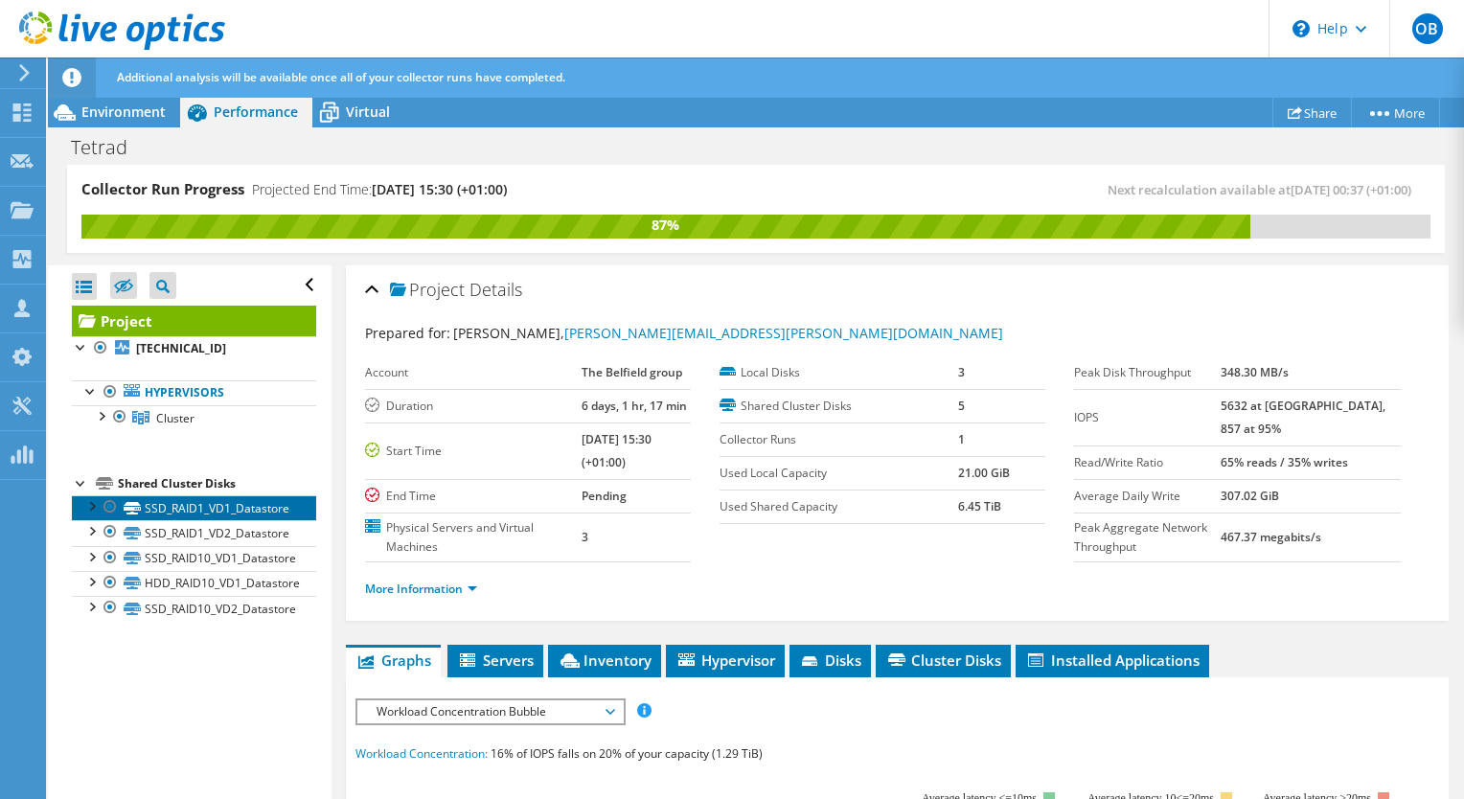
click at [171, 508] on link "SSD_RAID1_VD1_Datastore" at bounding box center [194, 507] width 244 height 25
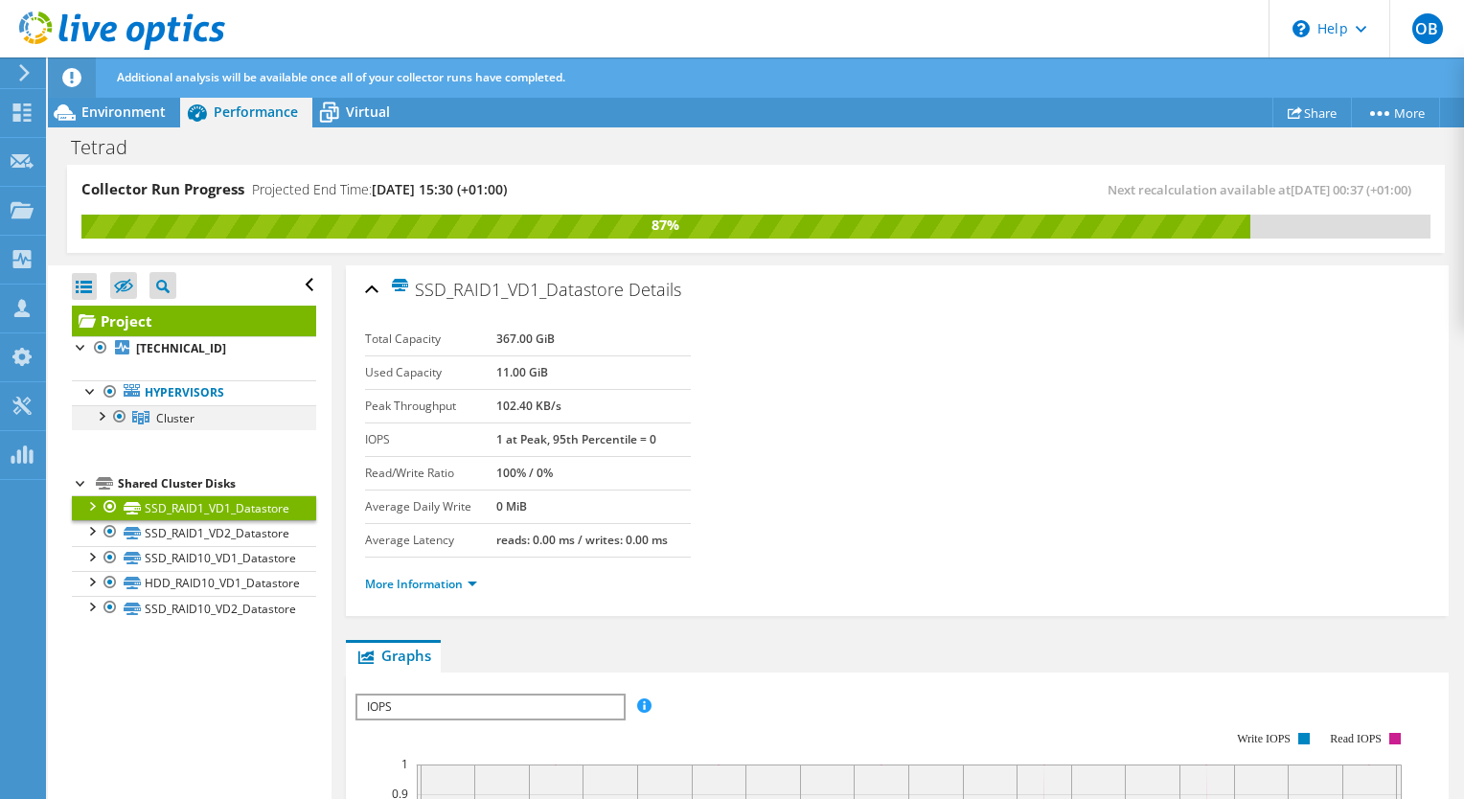
click at [103, 412] on div at bounding box center [100, 414] width 19 height 19
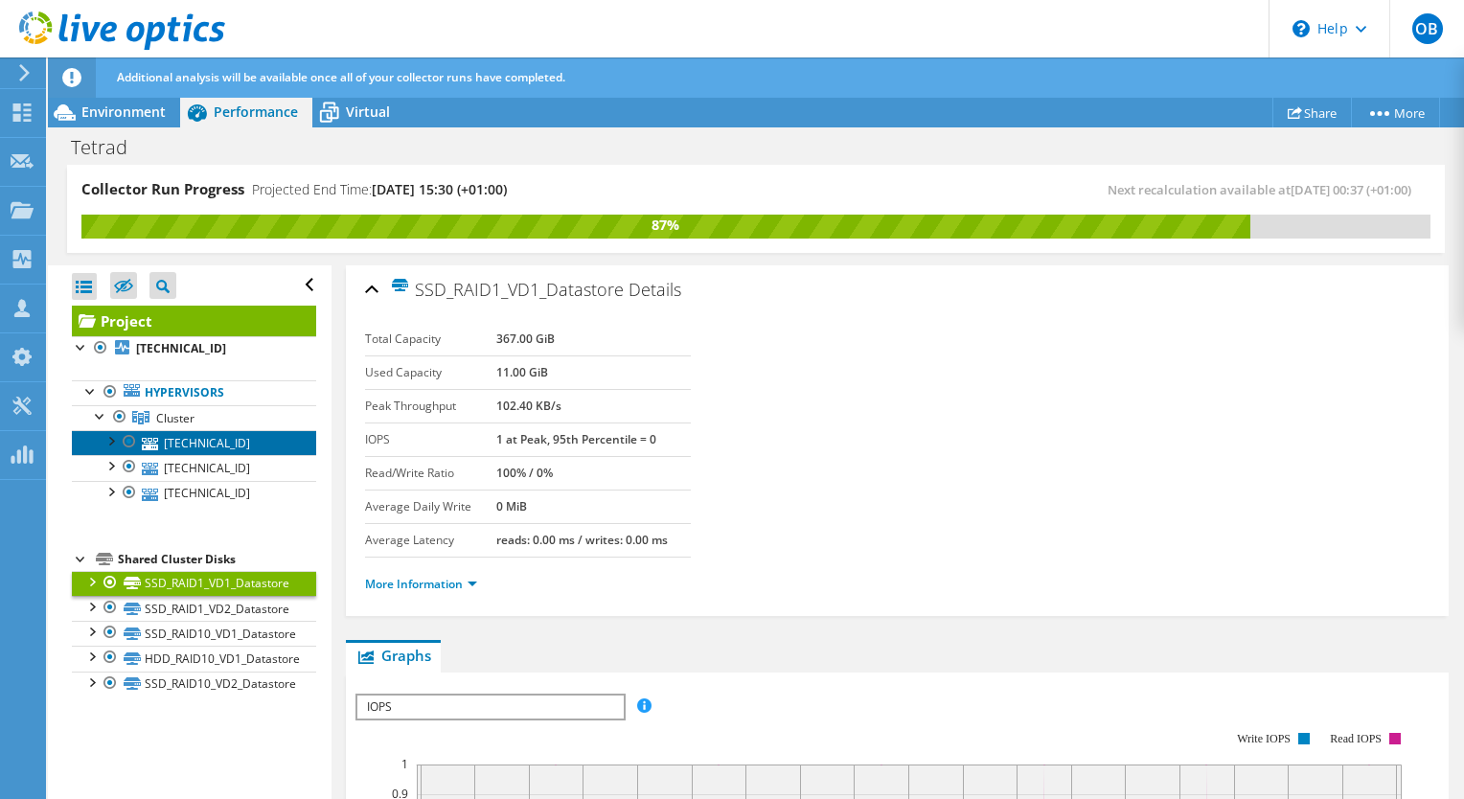
click at [198, 450] on link "172.20.0.102" at bounding box center [194, 442] width 244 height 25
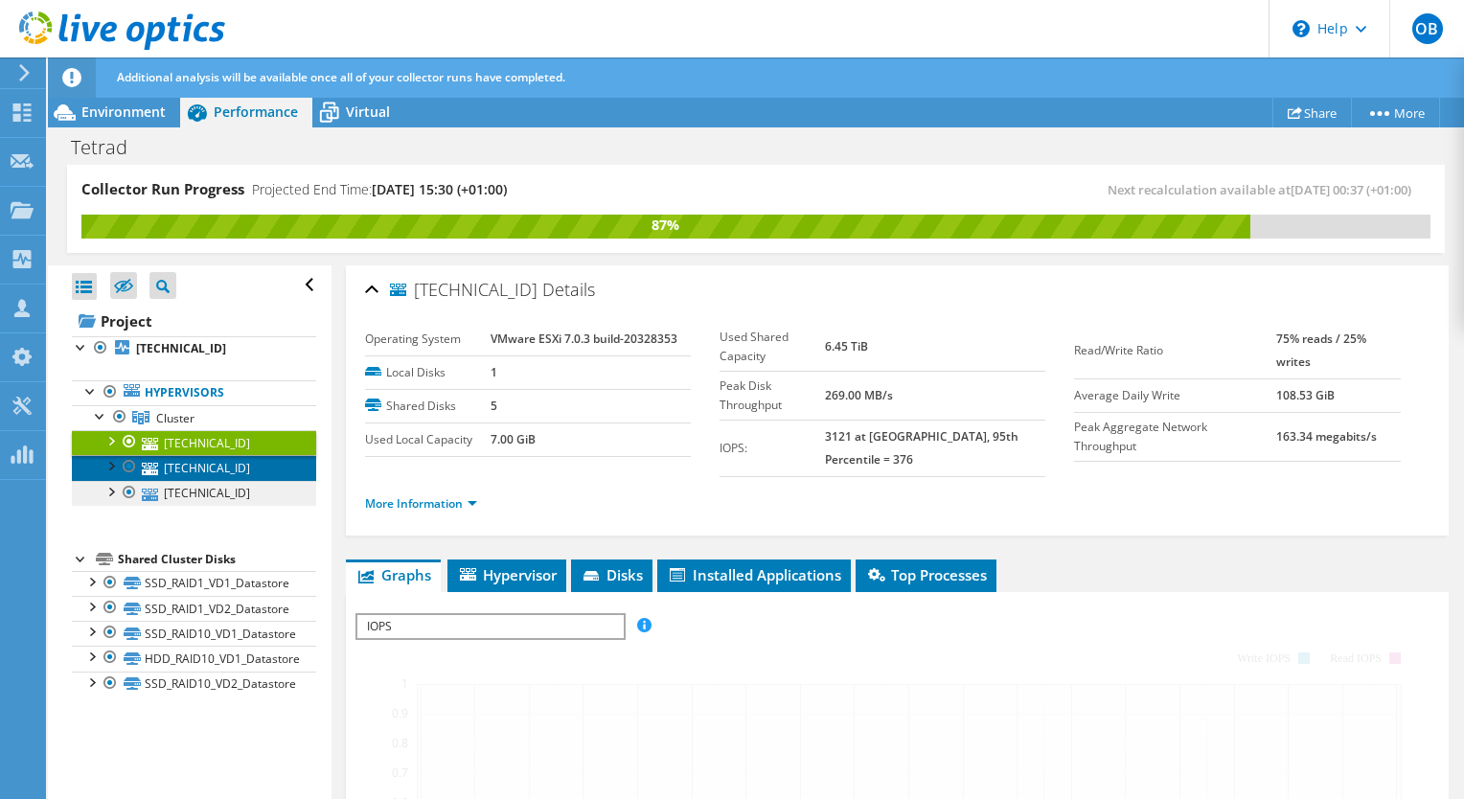
click at [191, 468] on link "172.20.0.101" at bounding box center [194, 467] width 244 height 25
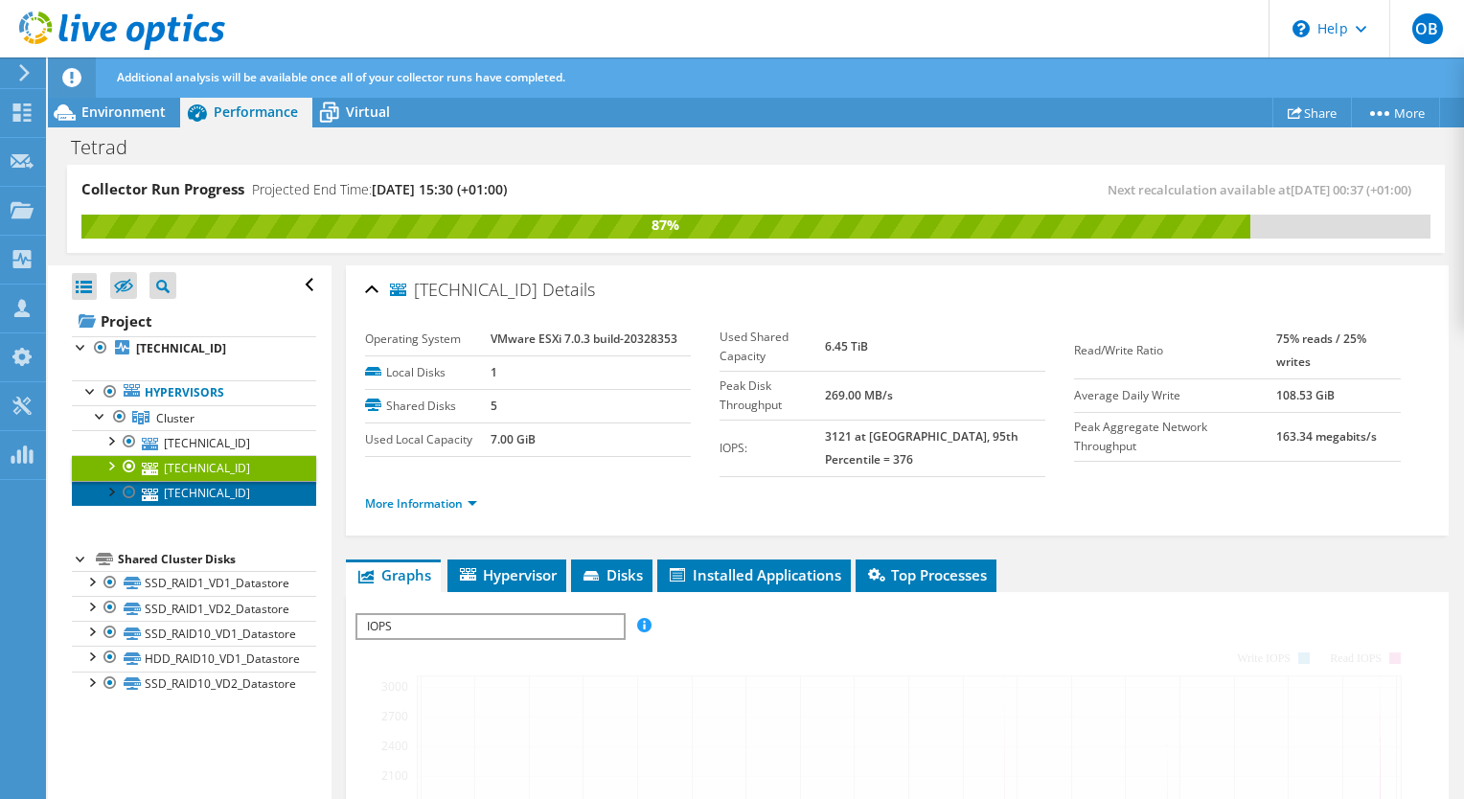
click at [174, 496] on link "172.20.0.103" at bounding box center [194, 493] width 244 height 25
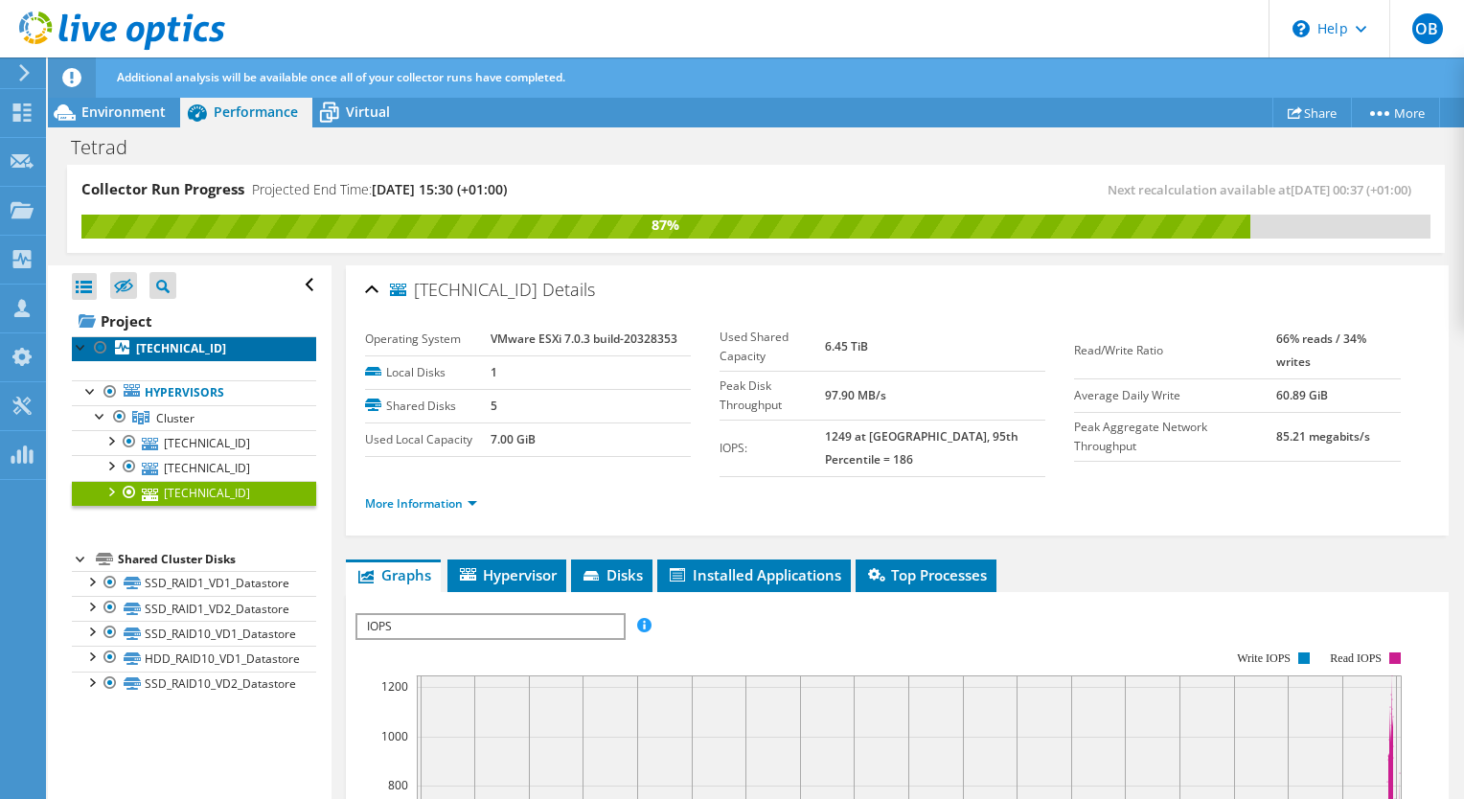
click at [133, 347] on link "172.20.0.102" at bounding box center [194, 348] width 244 height 25
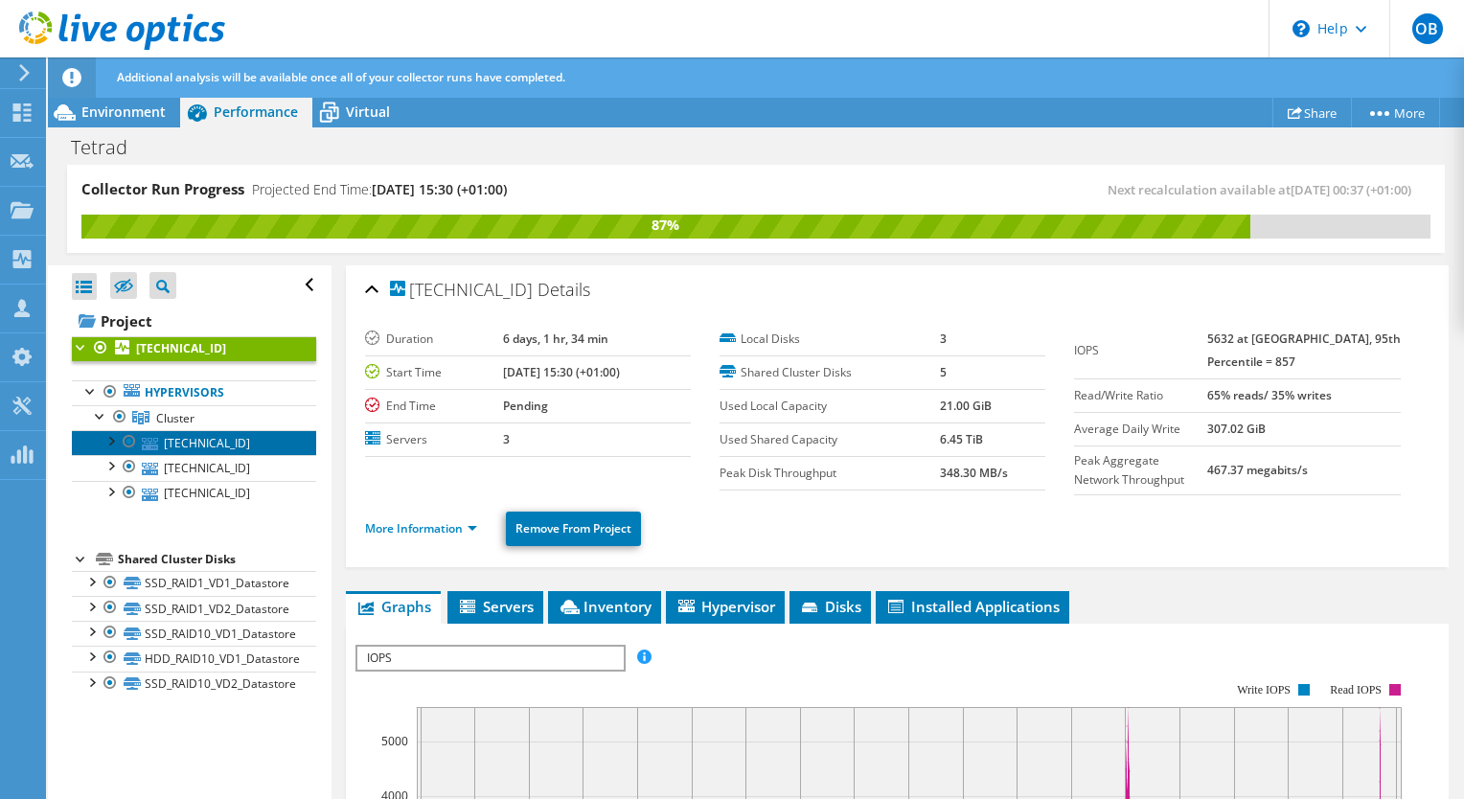
click at [187, 438] on link "172.20.0.102" at bounding box center [194, 442] width 244 height 25
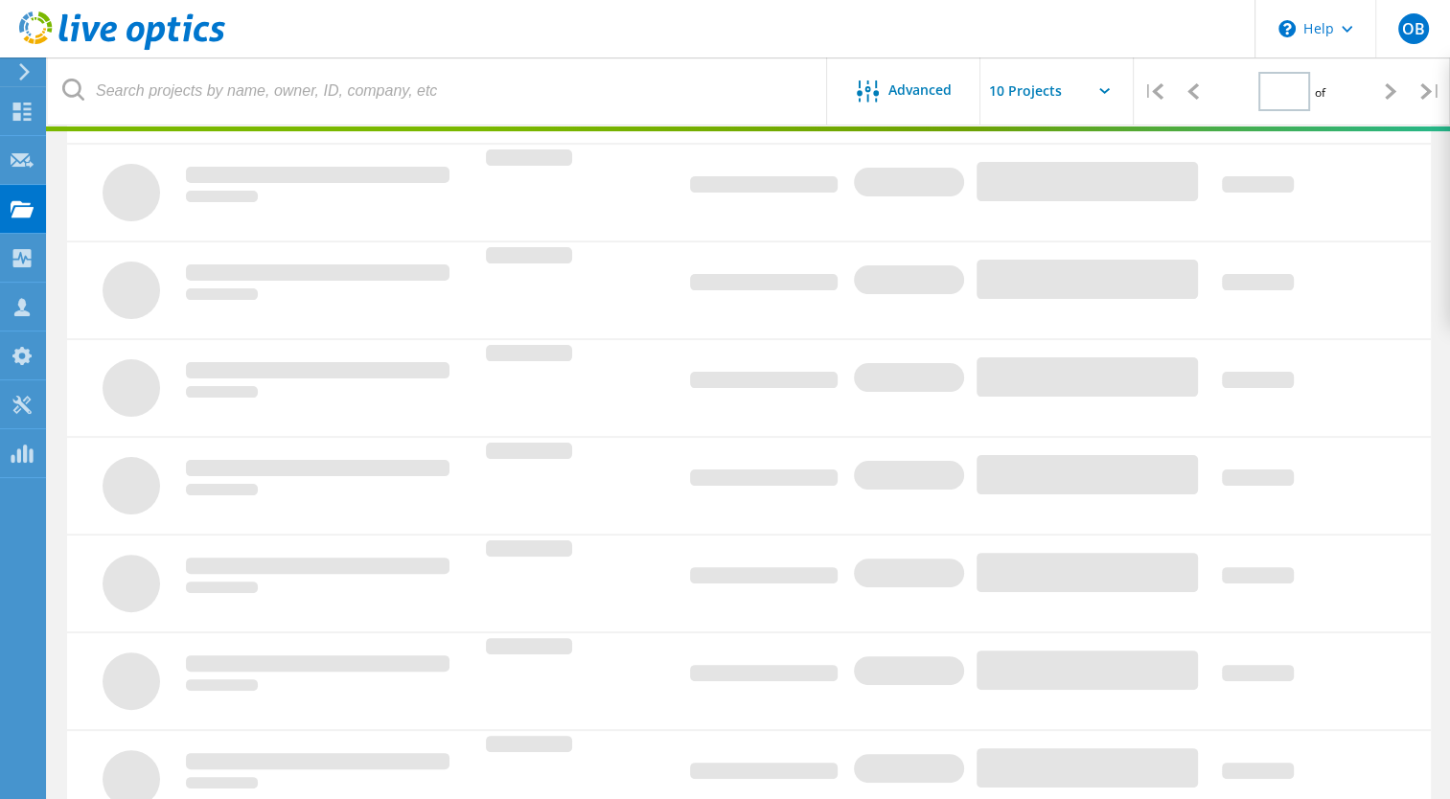
type input "1"
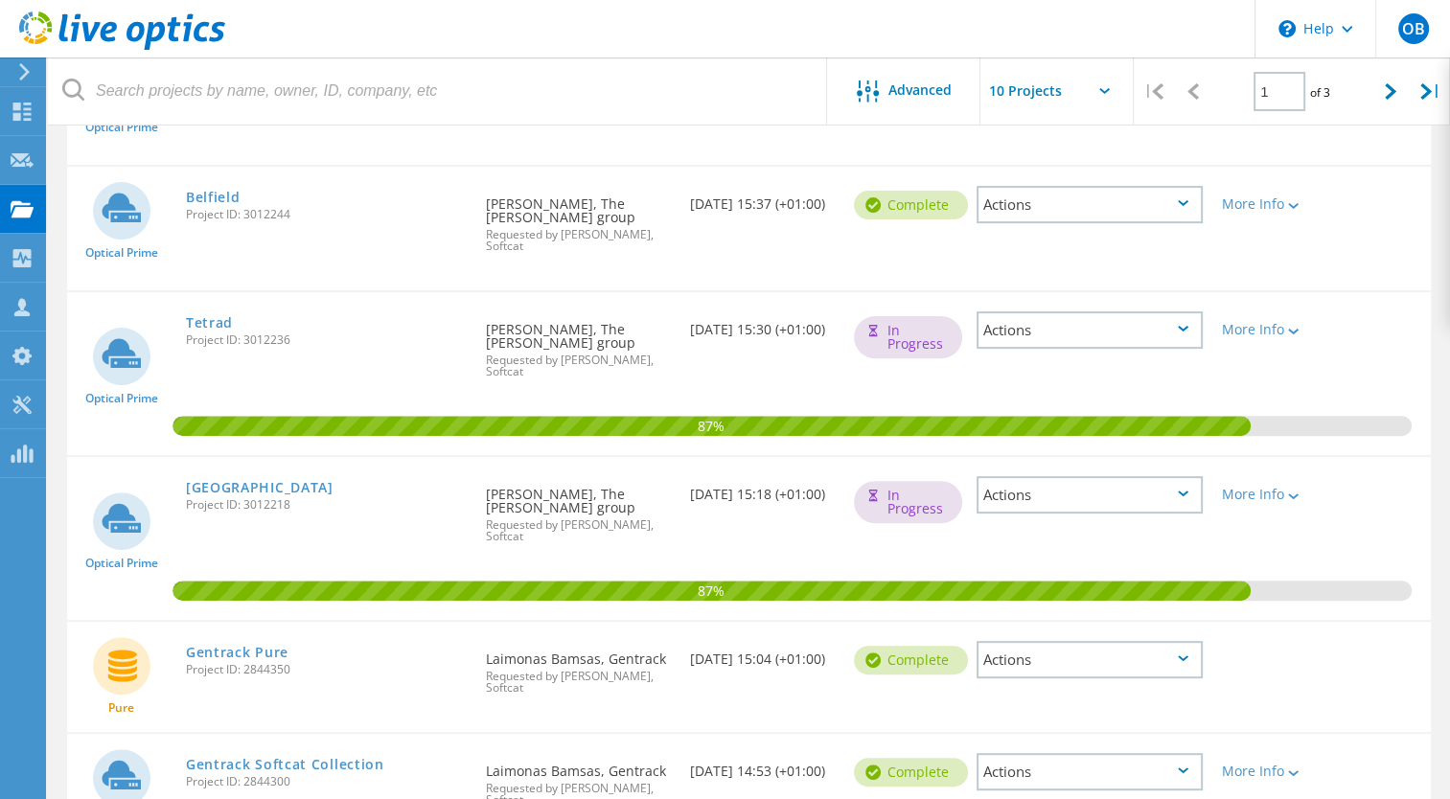
scroll to position [574, 0]
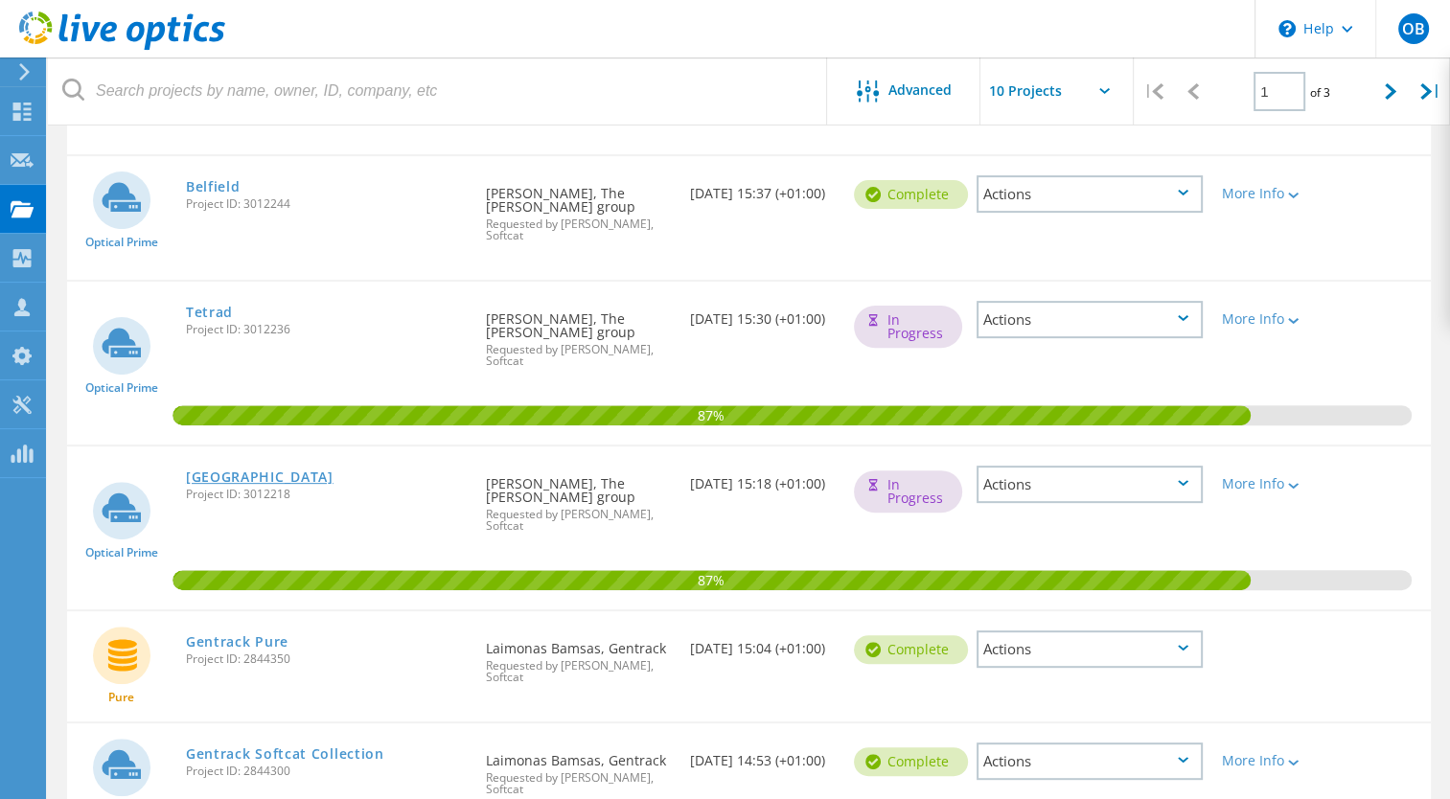
click at [241, 471] on link "[GEOGRAPHIC_DATA]" at bounding box center [260, 477] width 148 height 13
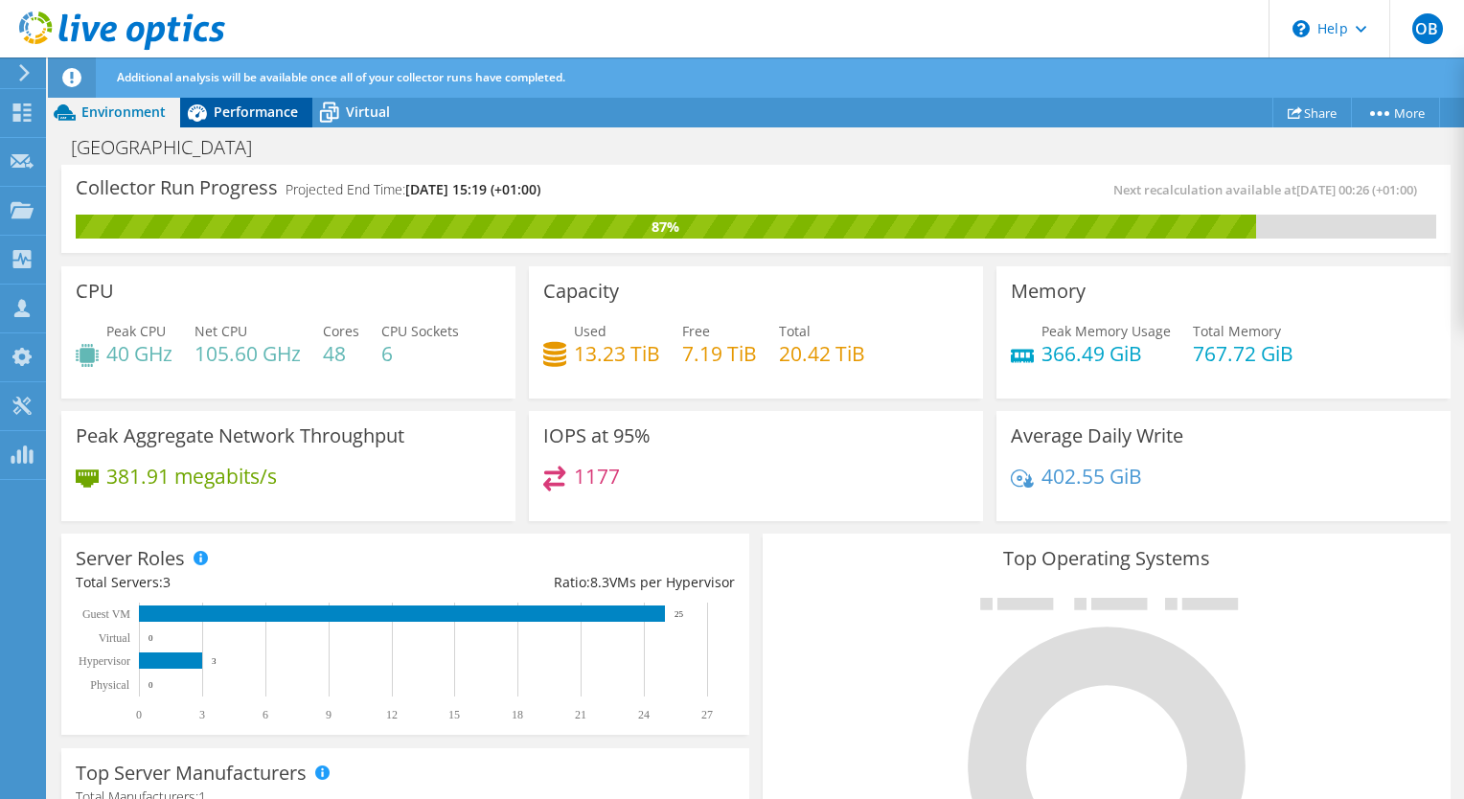
click at [232, 111] on span "Performance" at bounding box center [256, 112] width 84 height 18
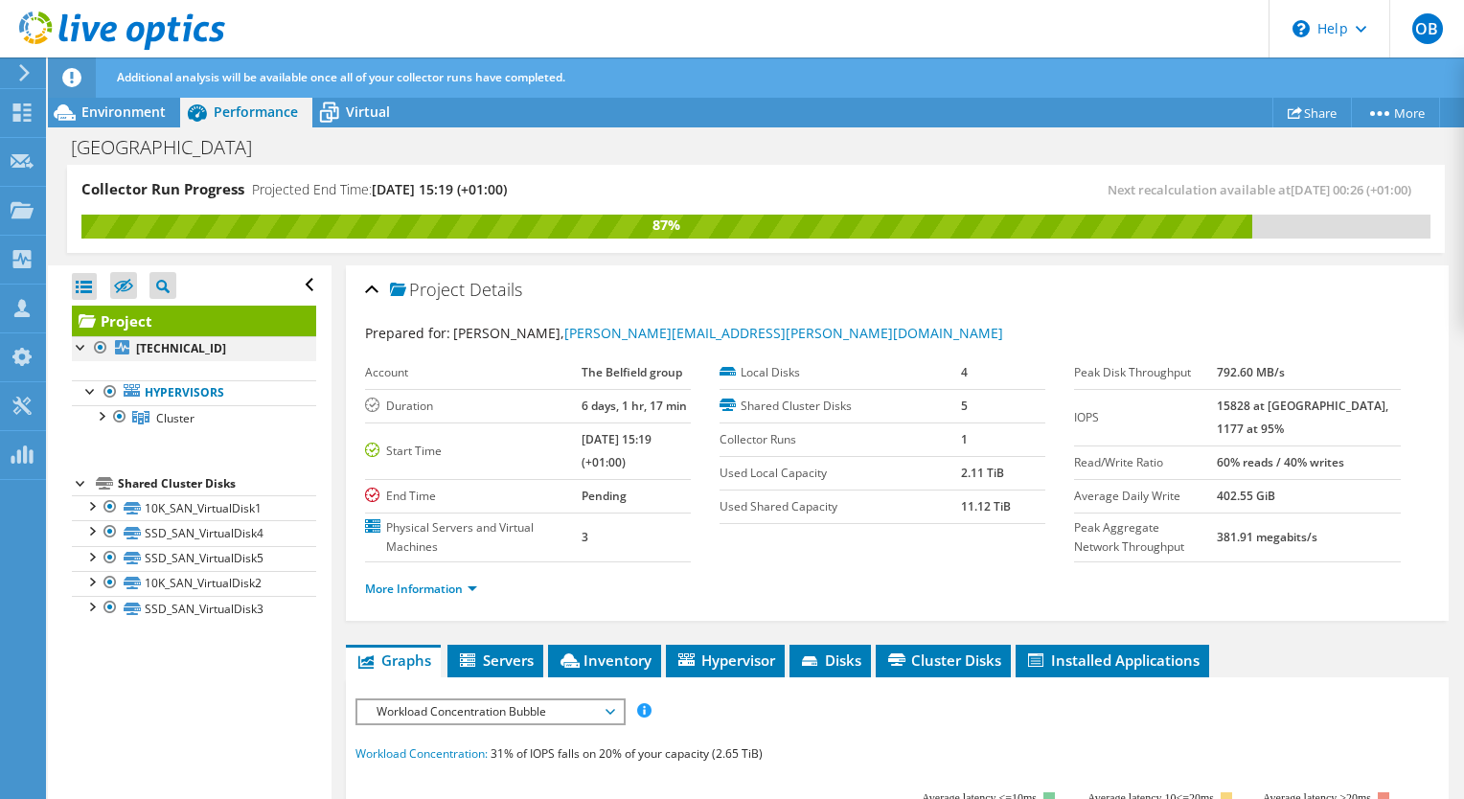
click at [84, 343] on div at bounding box center [81, 345] width 19 height 19
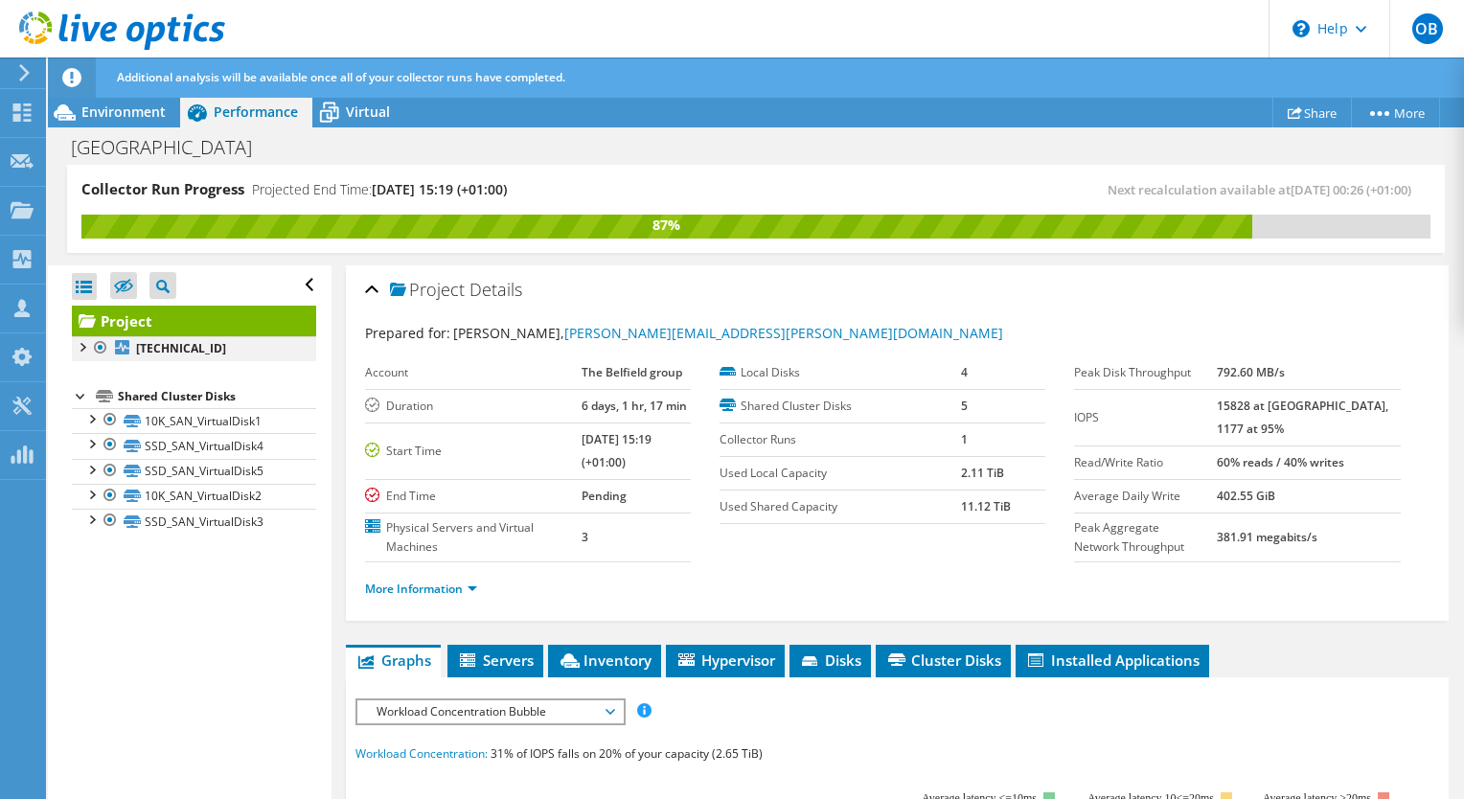
click at [84, 343] on div at bounding box center [81, 345] width 19 height 19
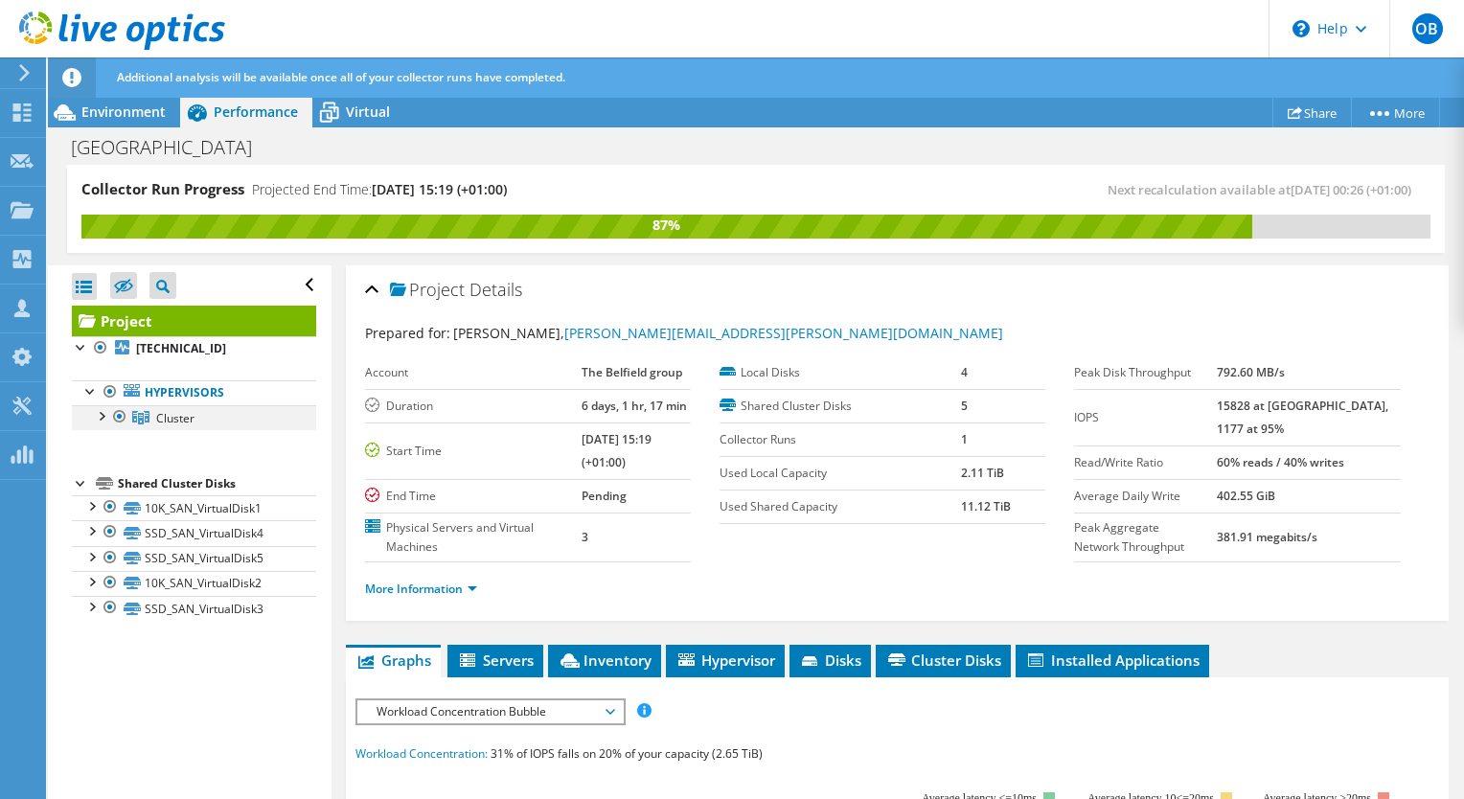
click at [96, 413] on div at bounding box center [100, 414] width 19 height 19
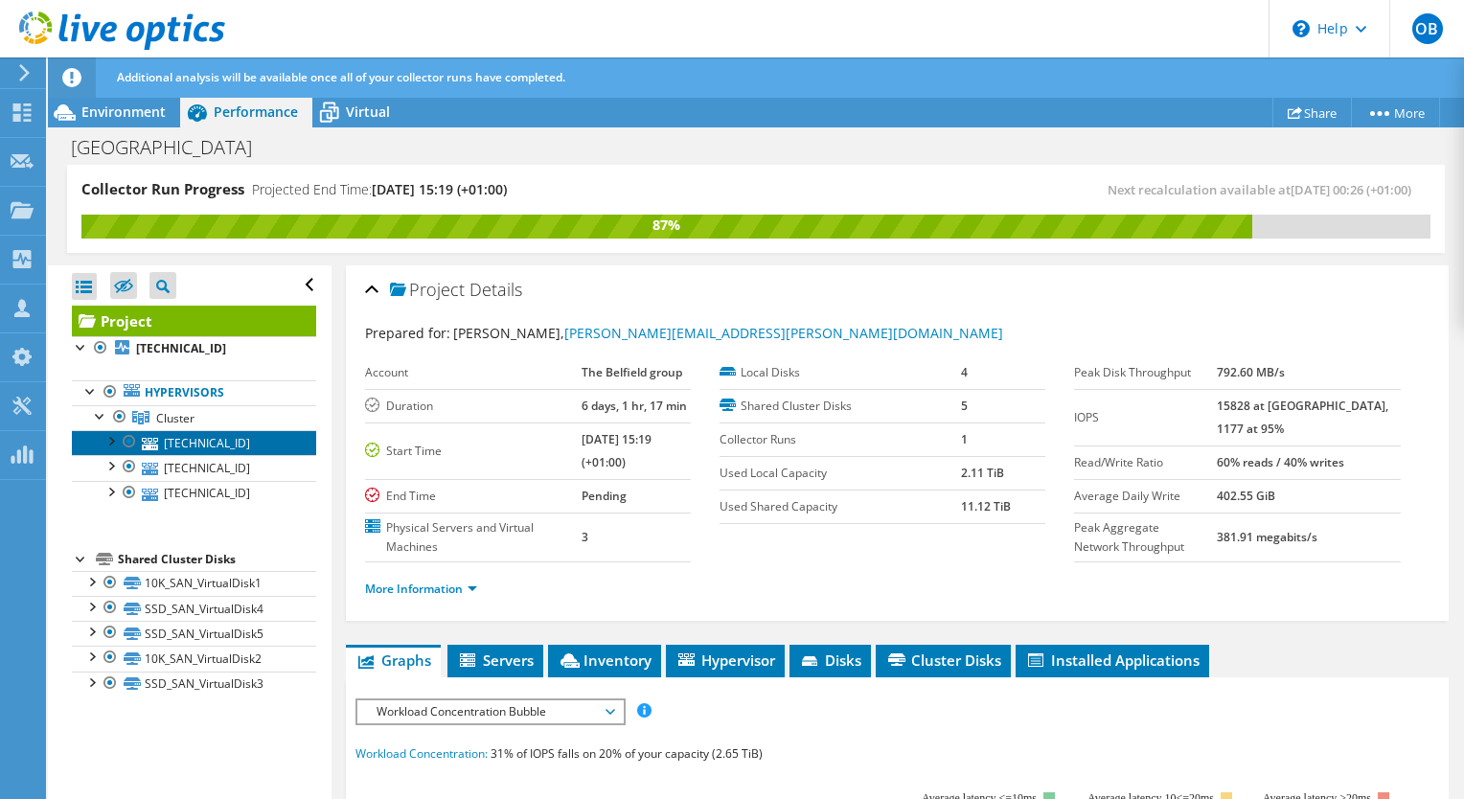
click at [165, 437] on link "[TECHNICAL_ID]" at bounding box center [194, 442] width 244 height 25
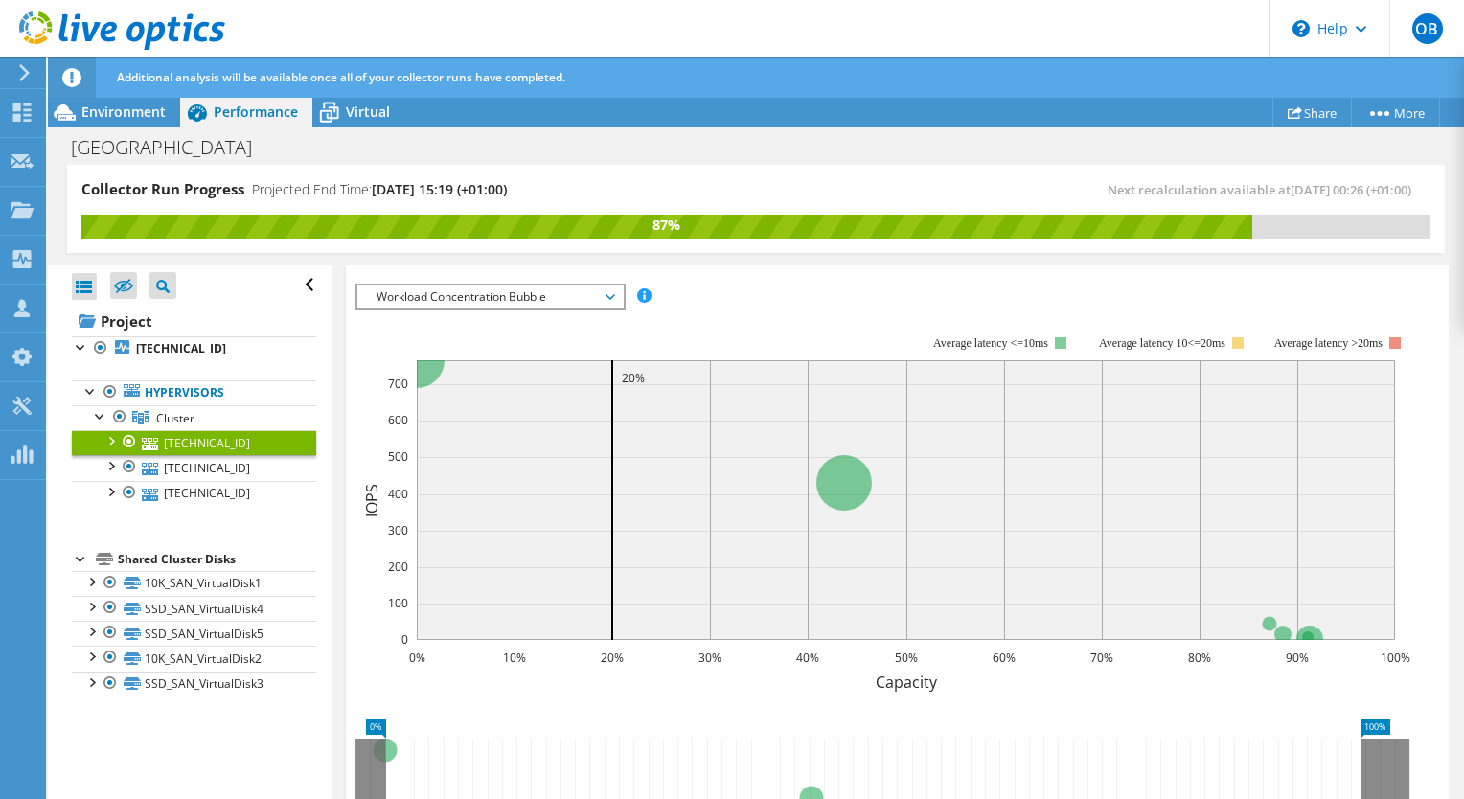
scroll to position [333, 0]
